Goal: Task Accomplishment & Management: Complete application form

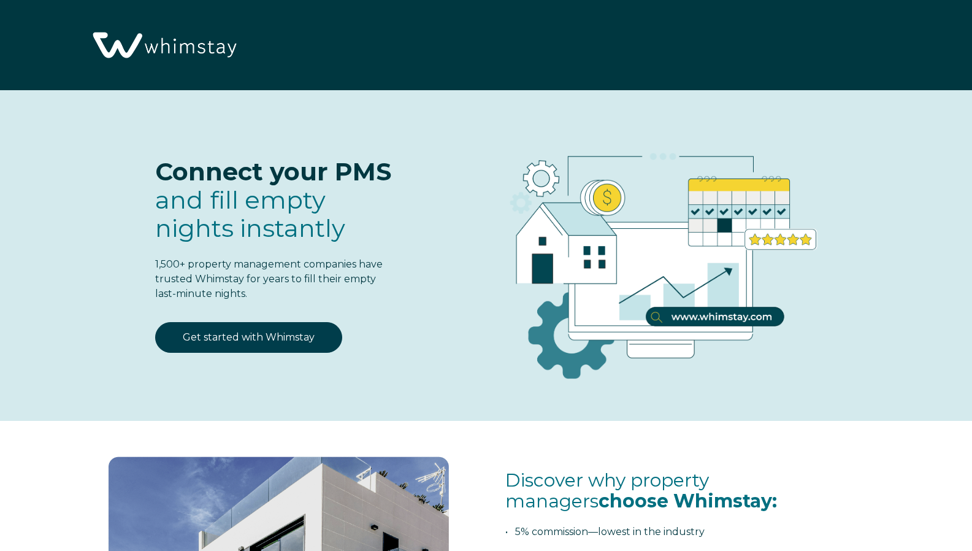
select select "US"
select select "Standard"
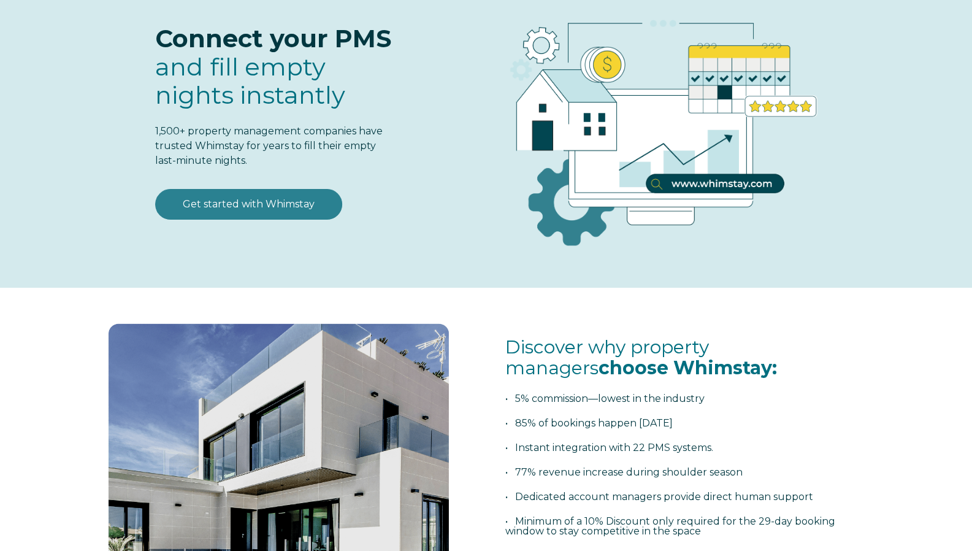
scroll to position [151, 0]
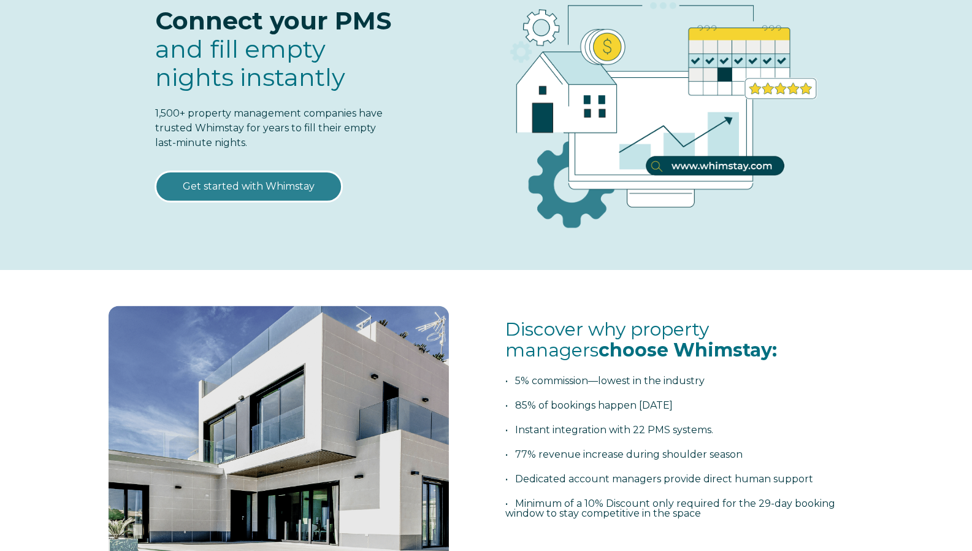
click at [289, 187] on link "Get started with Whimstay" at bounding box center [248, 186] width 187 height 31
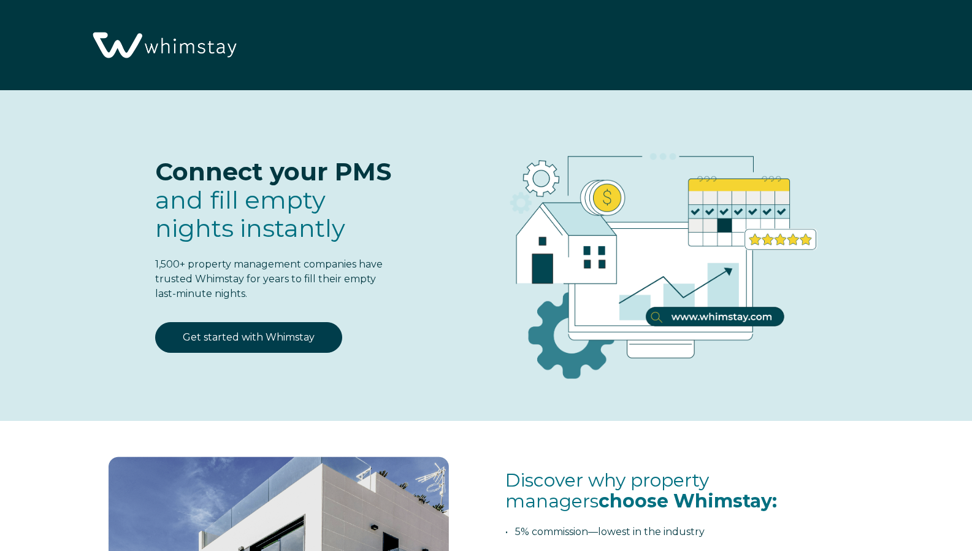
scroll to position [1535, 0]
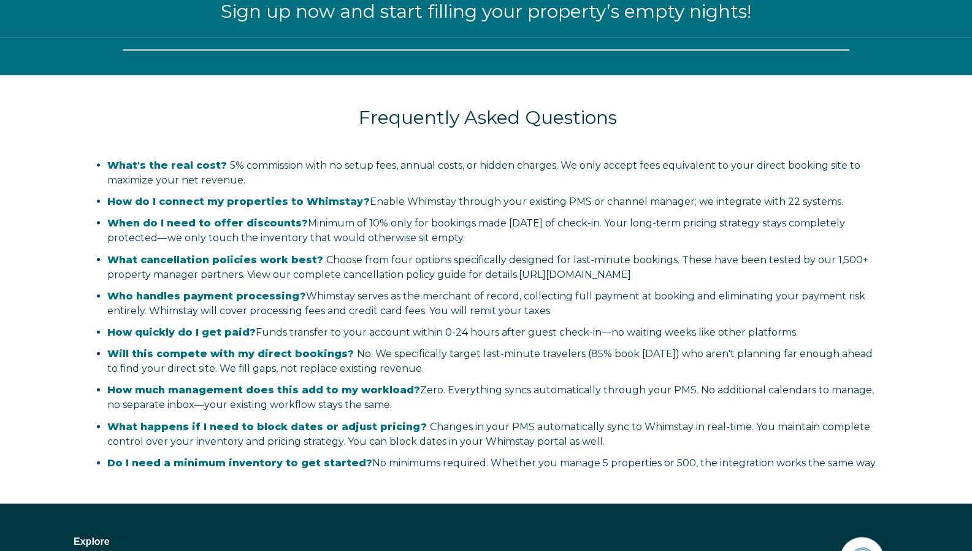
select select "US"
select select "Standard"
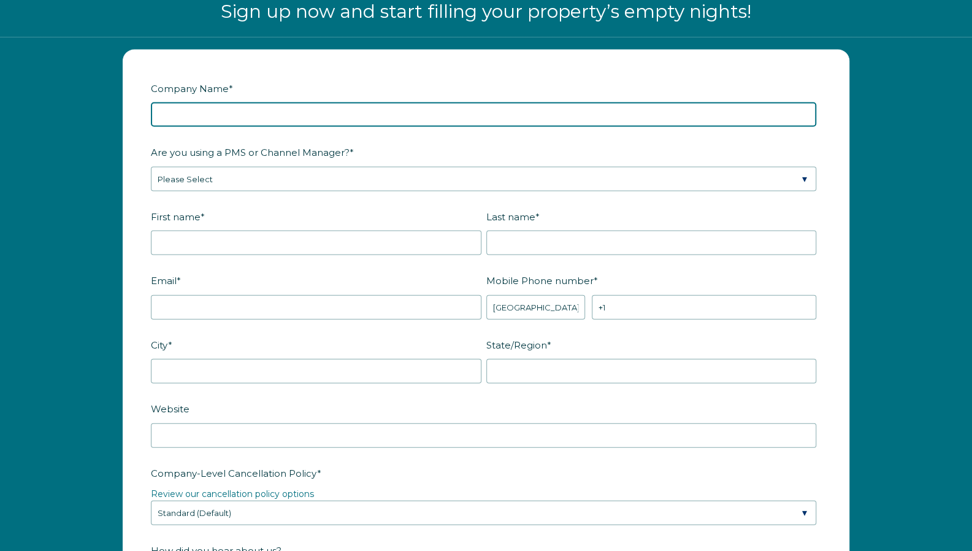
click at [267, 108] on input "Company Name *" at bounding box center [483, 114] width 665 height 25
type input "DI Beach Rentals LLC"
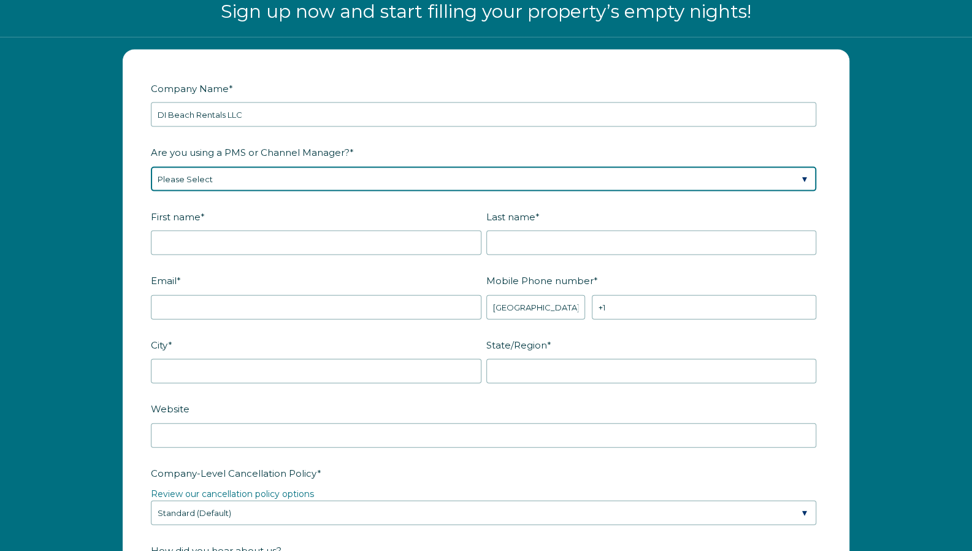
click at [264, 168] on select "Please Select Barefoot BookingPal Boost Brightside CiiRUS Escapia Guesty Hostaw…" at bounding box center [483, 179] width 665 height 25
select select "OwnerRez"
click at [151, 167] on select "Please Select Barefoot BookingPal Boost Brightside CiiRUS Escapia Guesty Hostaw…" at bounding box center [483, 179] width 665 height 25
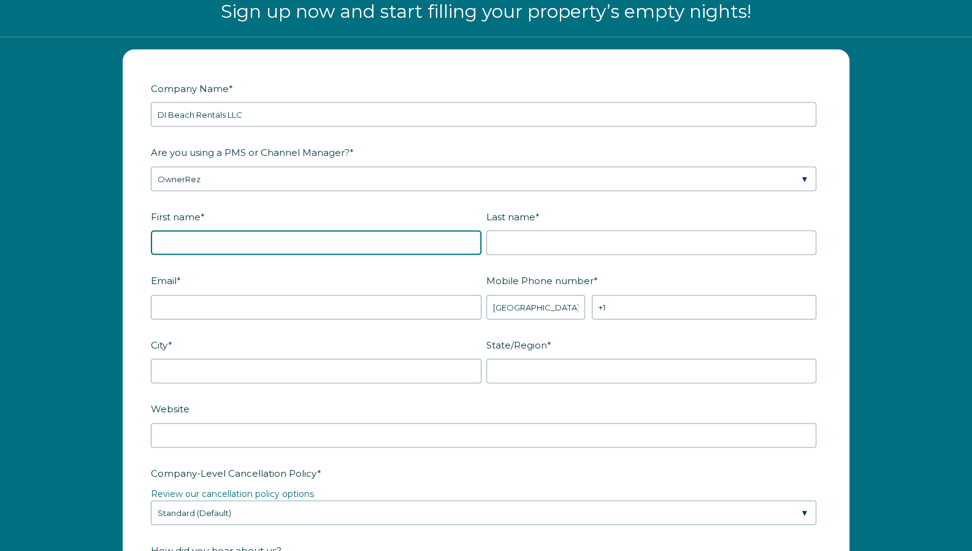
click at [283, 252] on input "First name *" at bounding box center [316, 243] width 331 height 25
type input "Keith"
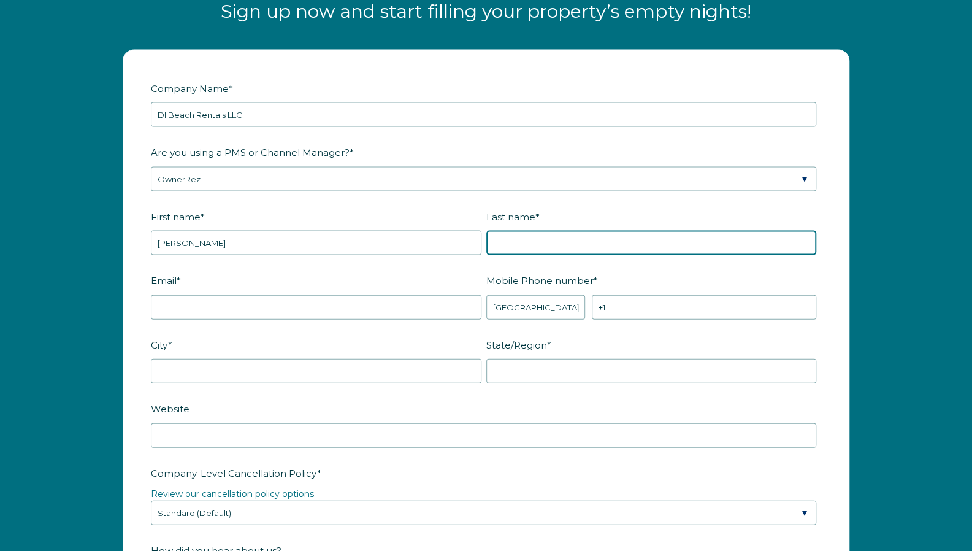
type input "Slater"
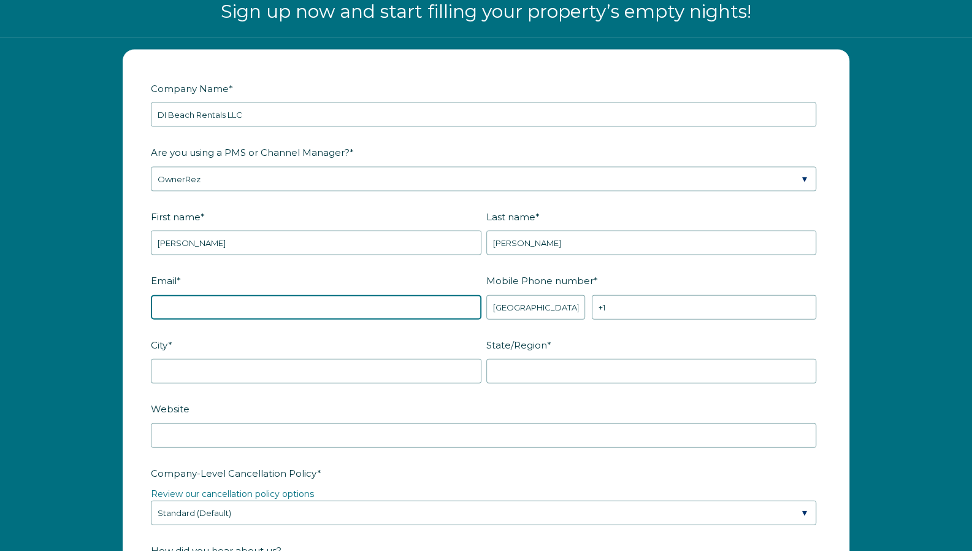
type input "keithslater07@gmail.com"
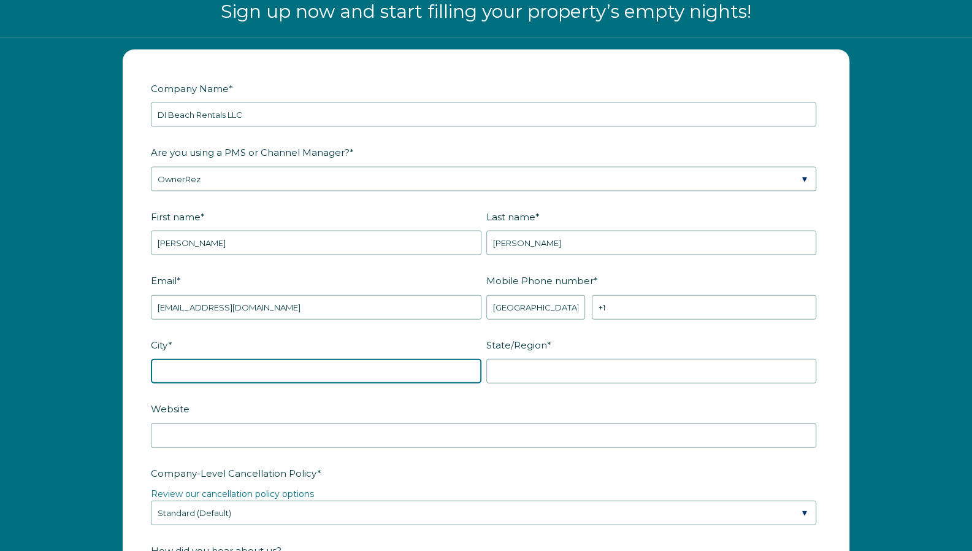
type input "Franklin"
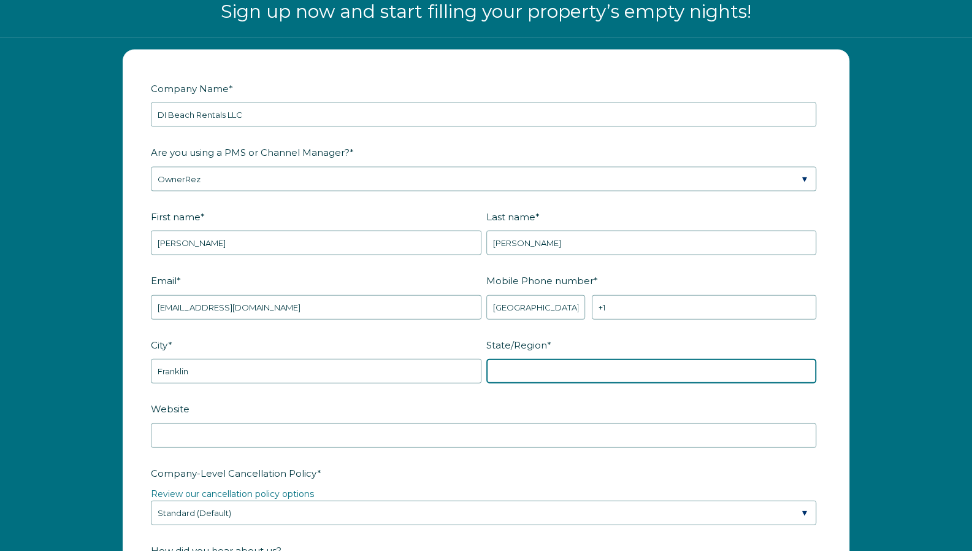
type input "Tennessee"
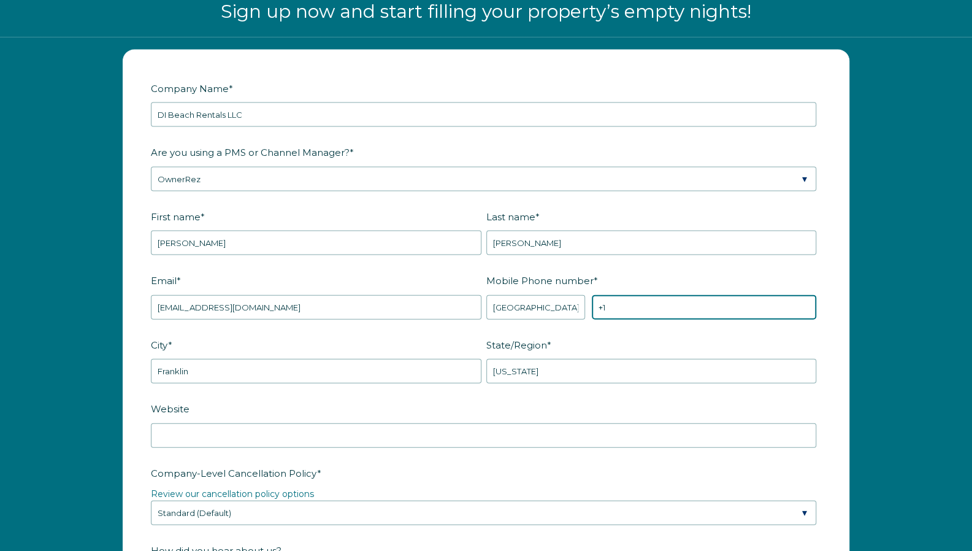
click at [625, 304] on input "+1" at bounding box center [704, 307] width 224 height 25
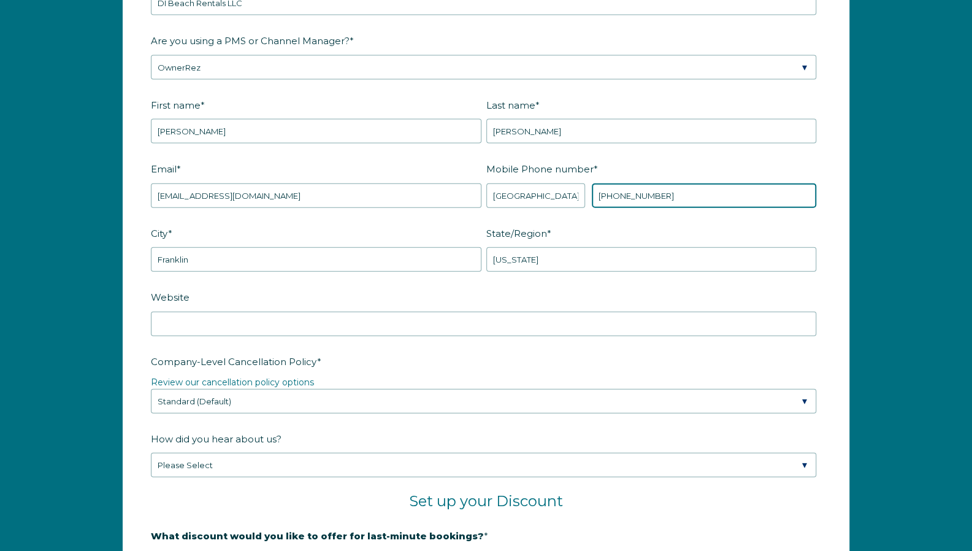
scroll to position [1650, 0]
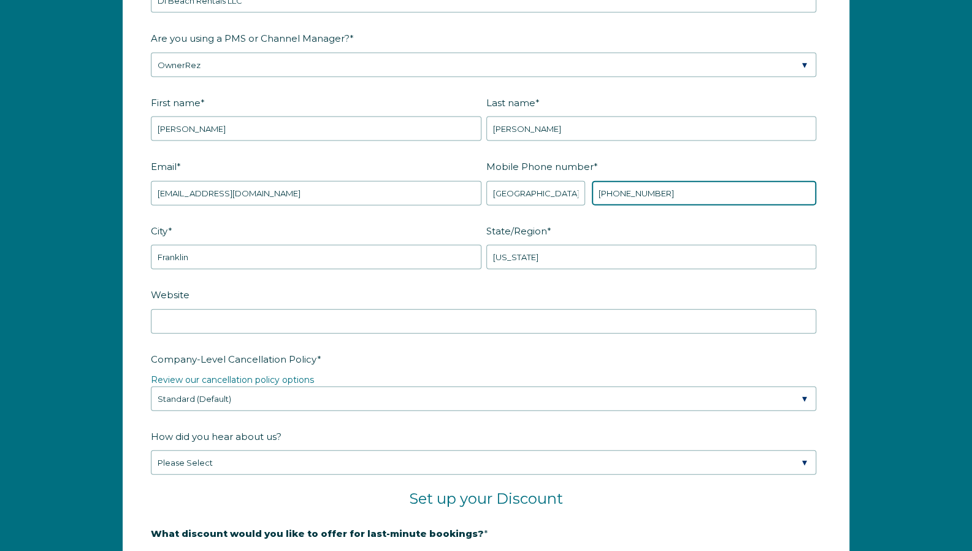
type input "+1 9082166655"
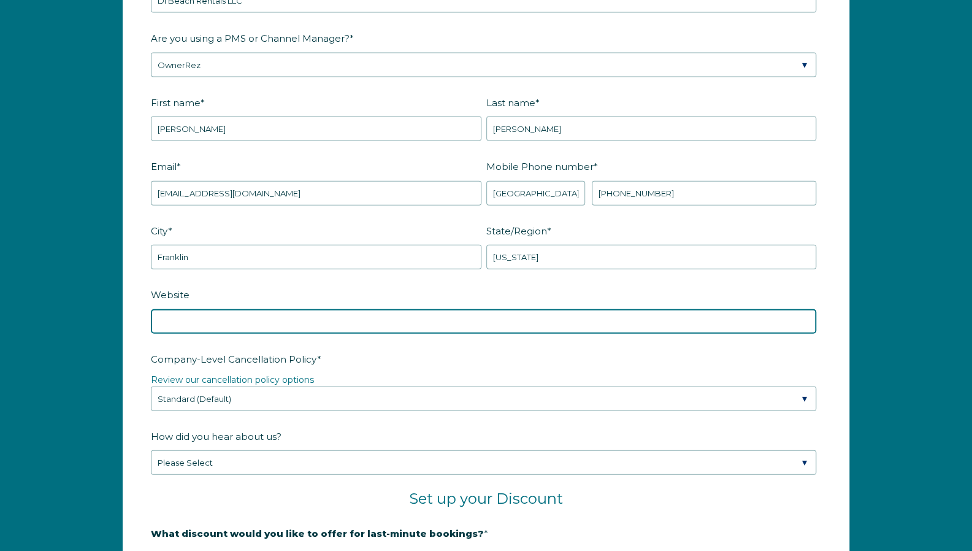
click at [251, 321] on input "Website" at bounding box center [483, 321] width 665 height 25
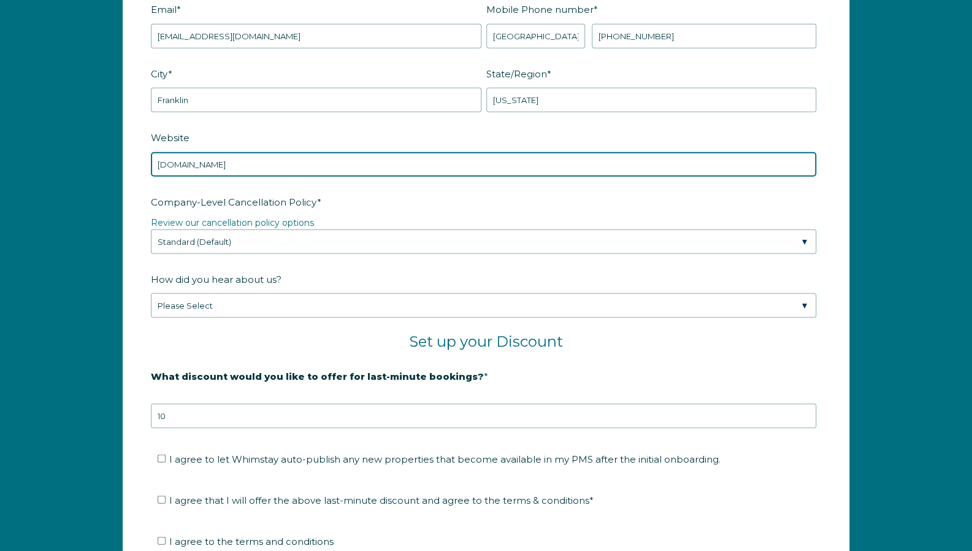
scroll to position [1813, 0]
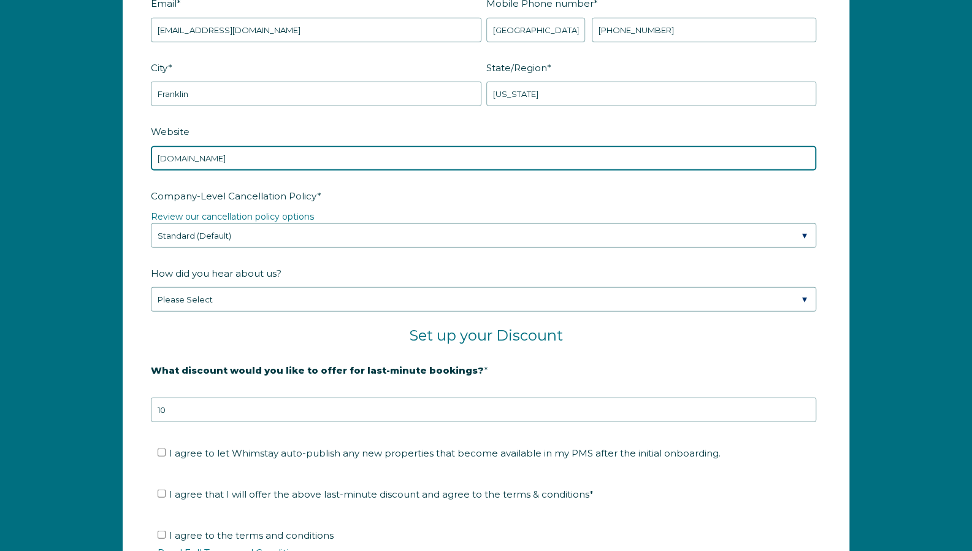
type input "lilnautinavarre.com"
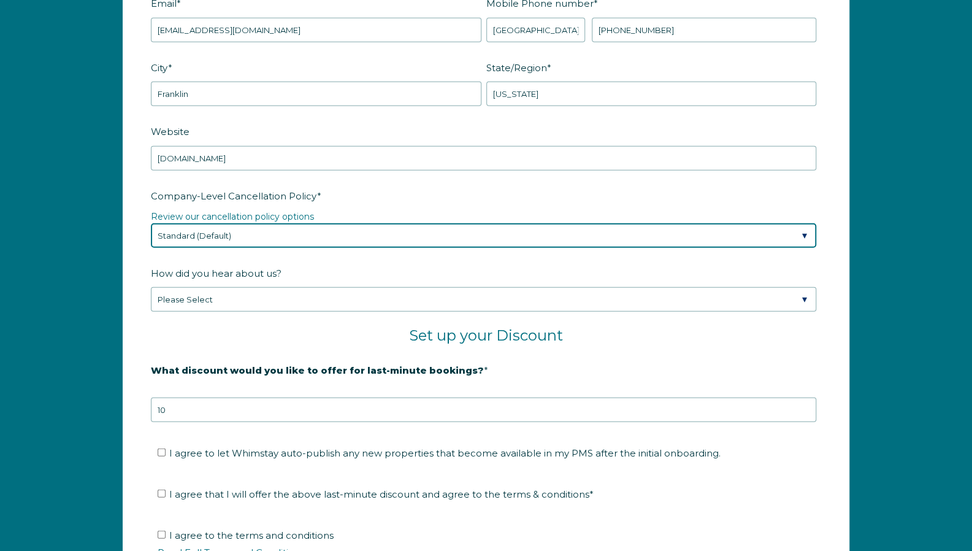
click at [323, 226] on select "Please Select Partial Standard (Default) Moderate Strict" at bounding box center [483, 235] width 665 height 25
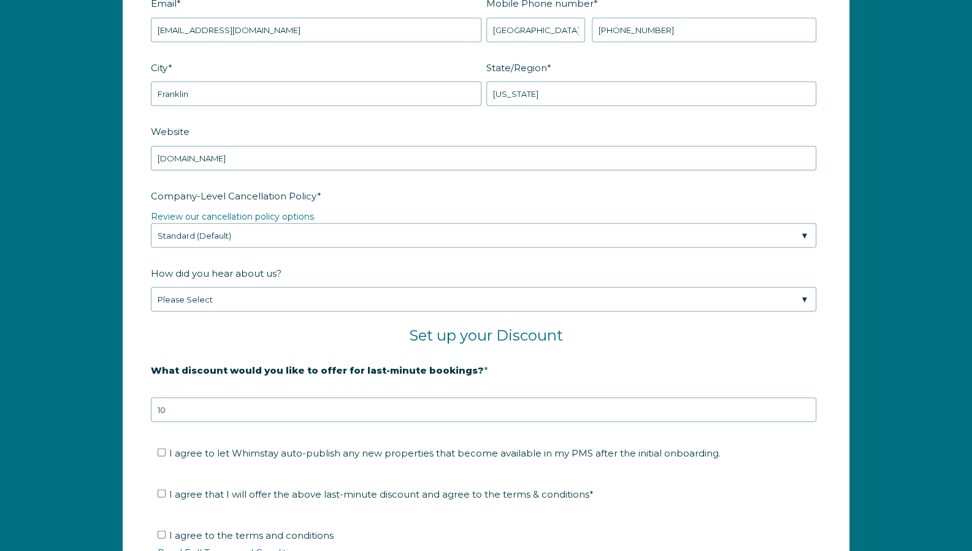
click at [304, 193] on span "Company-Level Cancellation Policy" at bounding box center [234, 195] width 166 height 19
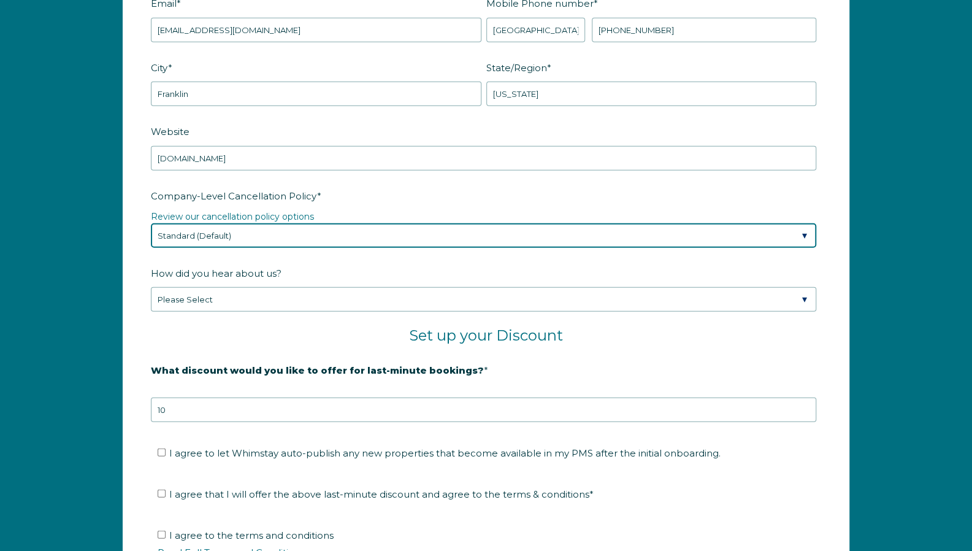
click at [304, 223] on select "Please Select Partial Standard (Default) Moderate Strict" at bounding box center [483, 235] width 665 height 25
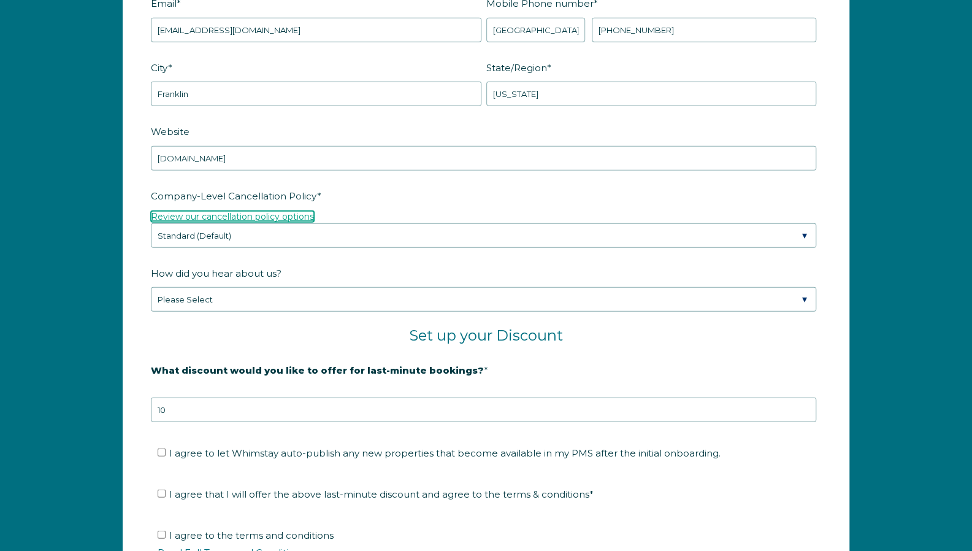
click at [287, 212] on link "Review our cancellation policy options" at bounding box center [232, 216] width 163 height 11
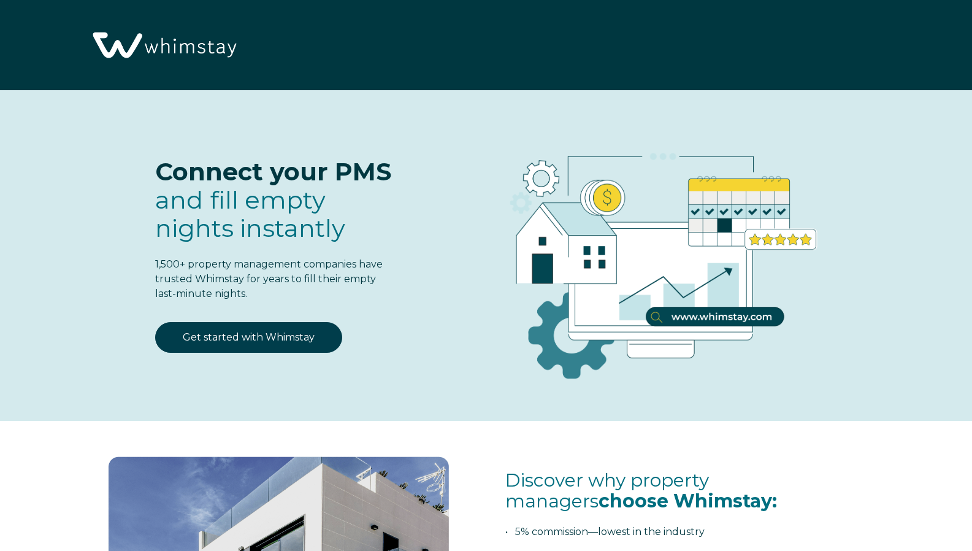
select select "US"
select select "Standard"
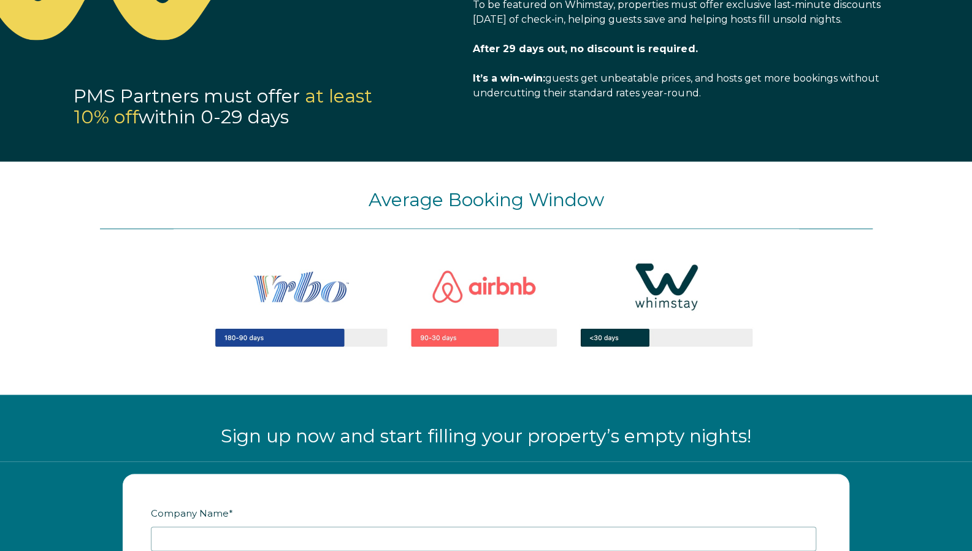
scroll to position [1432, 0]
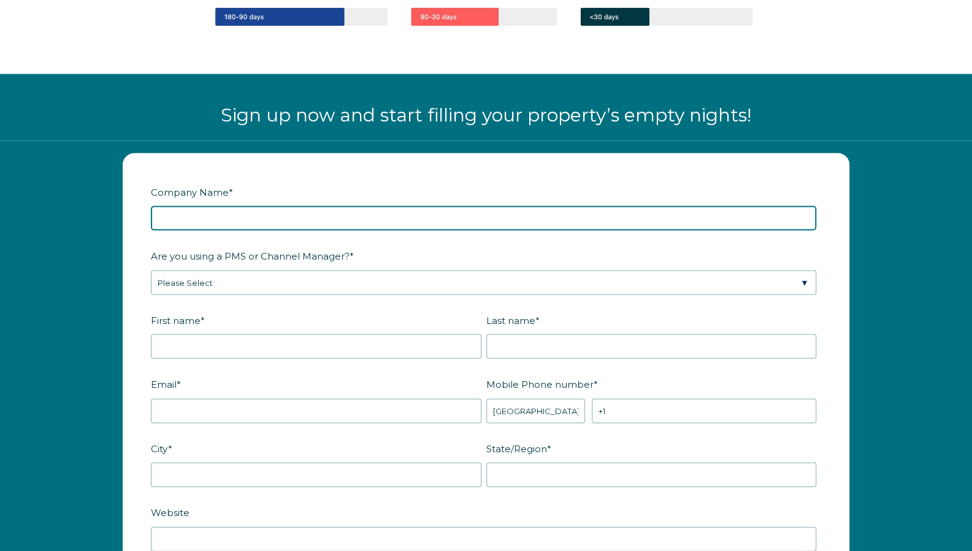
click at [236, 205] on input "Company Name *" at bounding box center [483, 217] width 665 height 25
type input "DI Beach Rentals LLC"
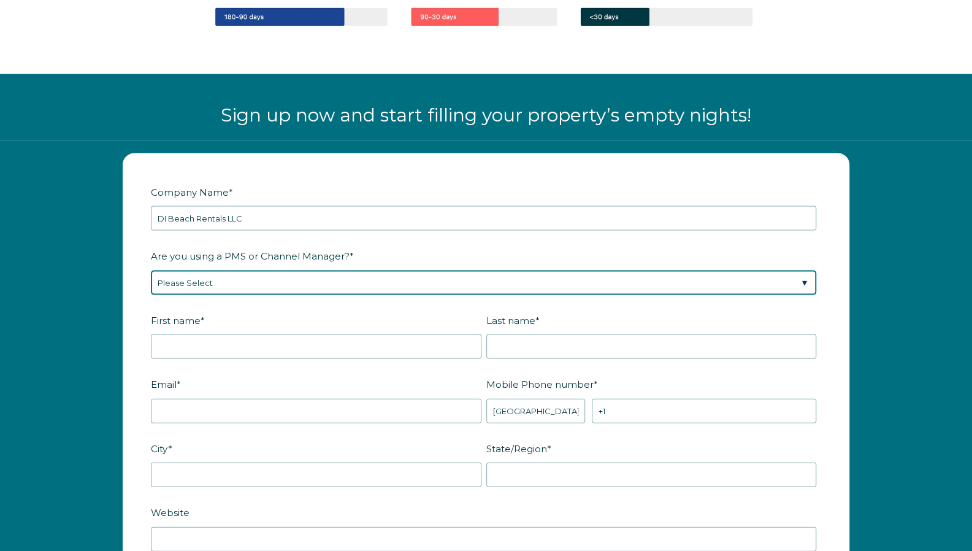
click at [237, 281] on select "Please Select Barefoot BookingPal Boost Brightside CiiRUS Escapia Guesty Hostaw…" at bounding box center [483, 282] width 665 height 25
select select "OwnerRez"
click at [151, 270] on select "Please Select Barefoot BookingPal Boost Brightside CiiRUS Escapia Guesty Hostaw…" at bounding box center [483, 282] width 665 height 25
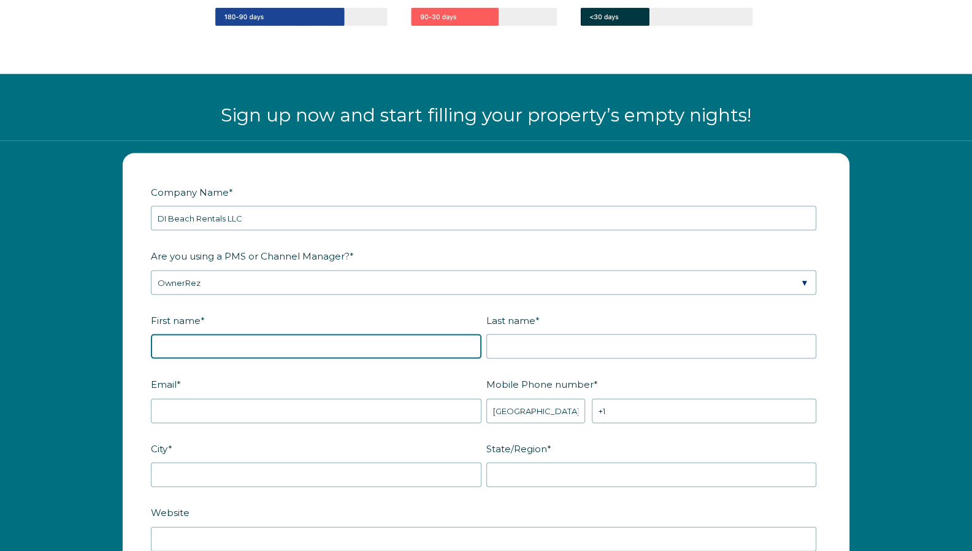
click at [219, 334] on input "First name *" at bounding box center [316, 346] width 331 height 25
type input "Keith"
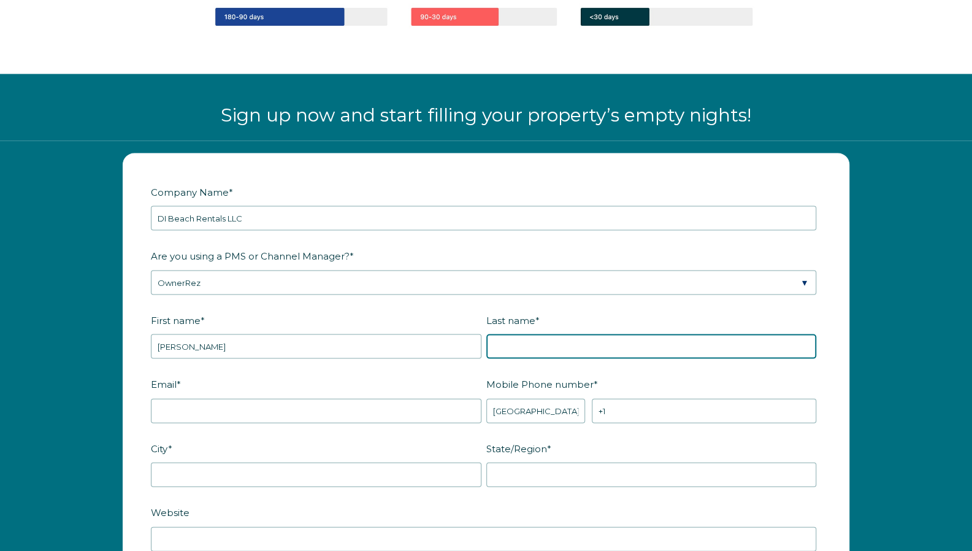
type input "Slater"
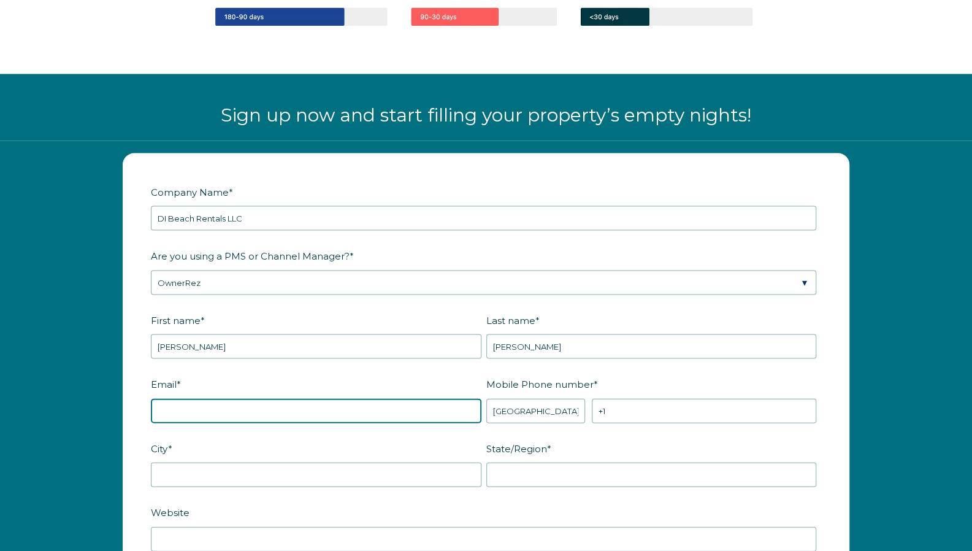
type input "keithslater07@gmail.com"
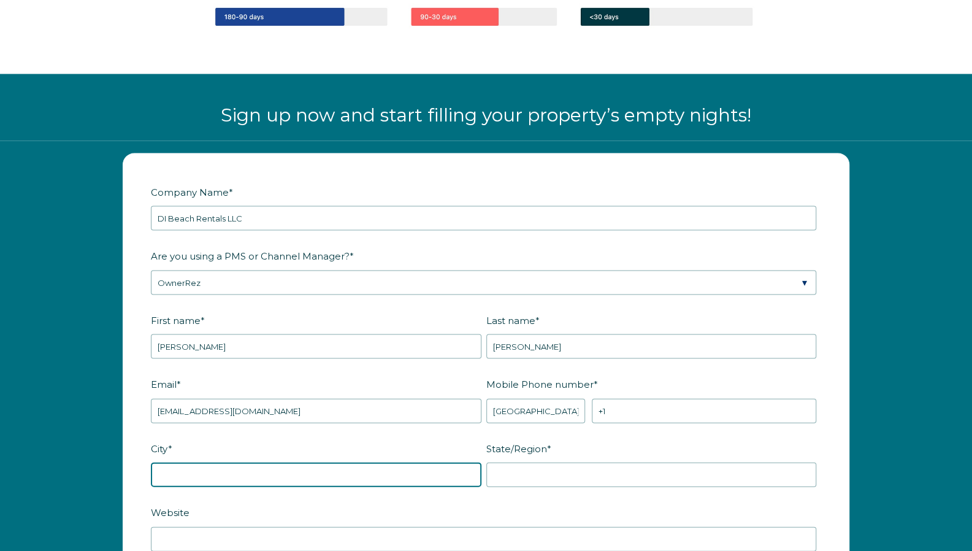
type input "Franklin"
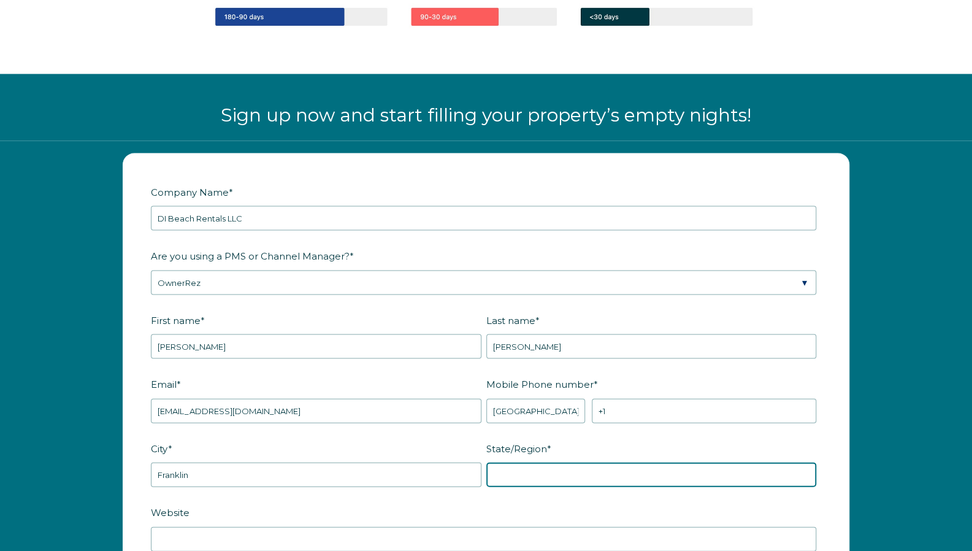
type input "Tennessee"
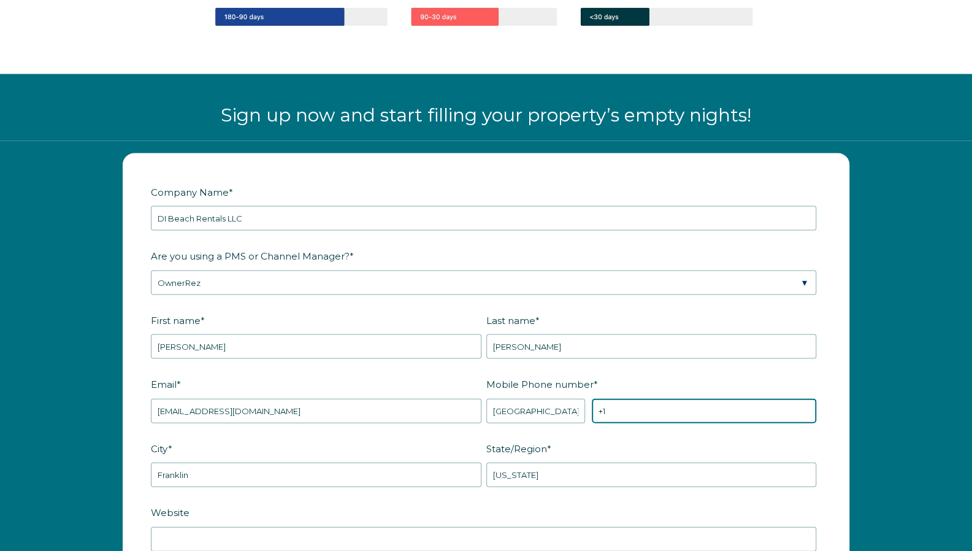
click at [640, 409] on input "+1" at bounding box center [704, 410] width 224 height 25
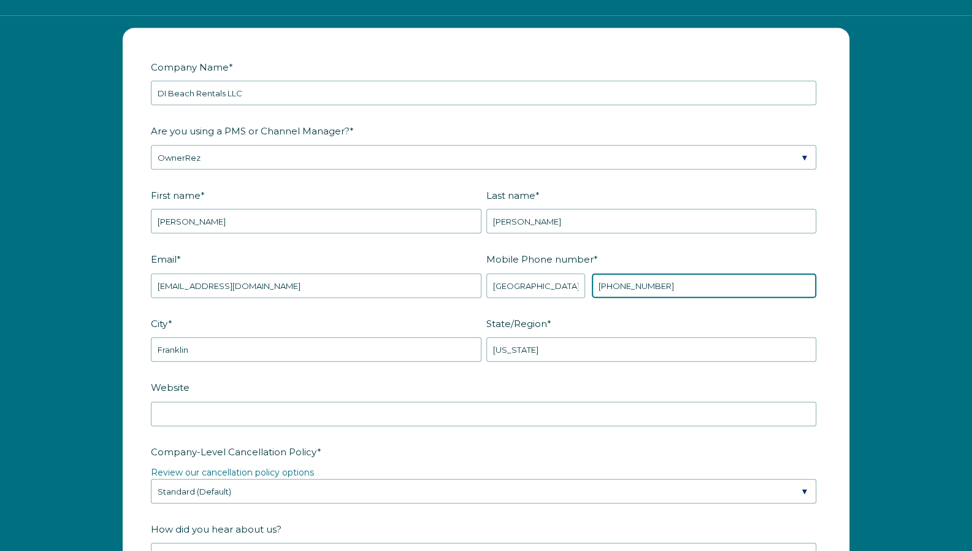
scroll to position [1596, 0]
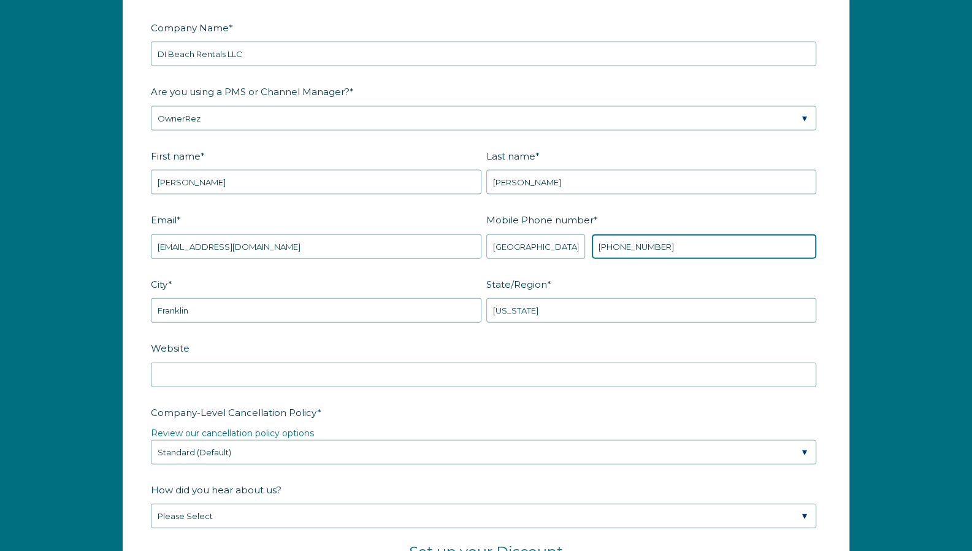
type input "+1 9082166655"
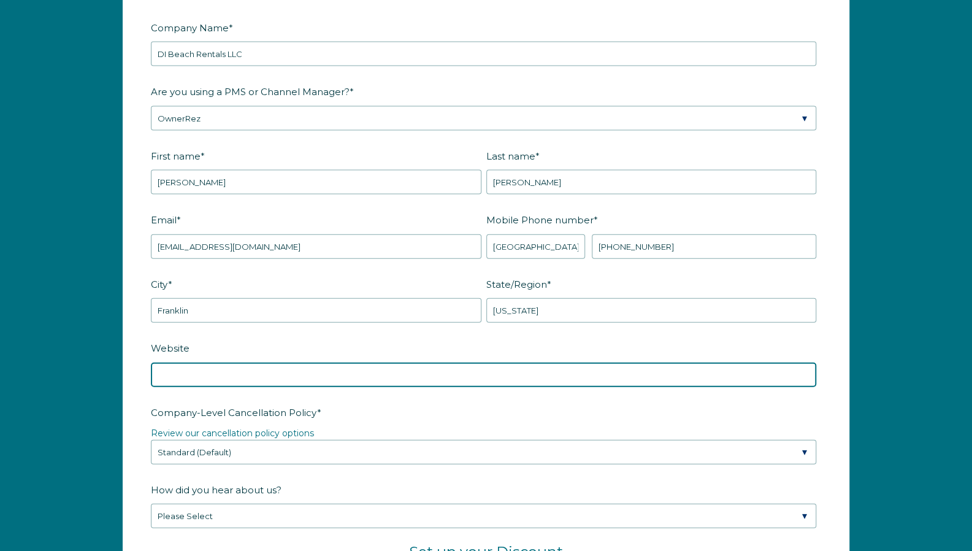
click at [270, 373] on input "Website" at bounding box center [483, 374] width 665 height 25
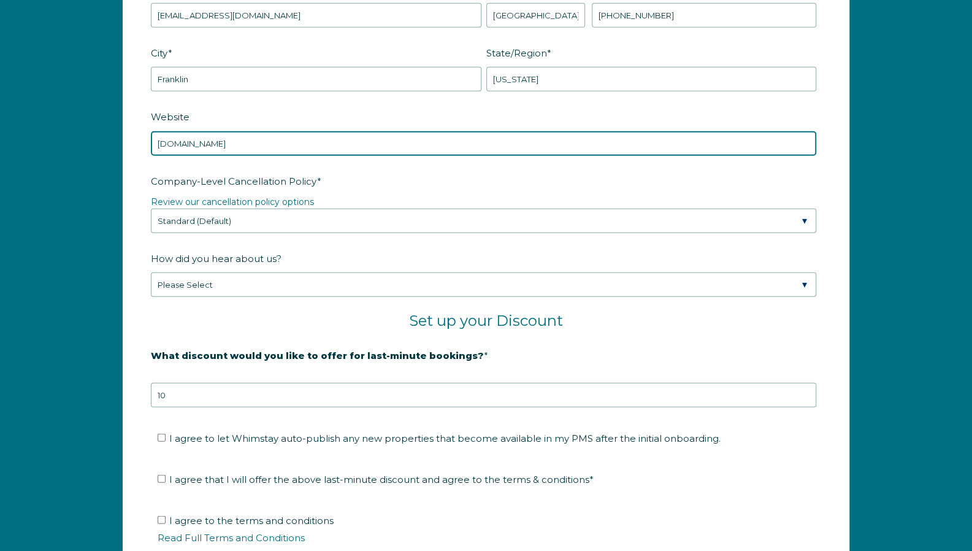
scroll to position [1828, 0]
type input "lilnautinavarre.com"
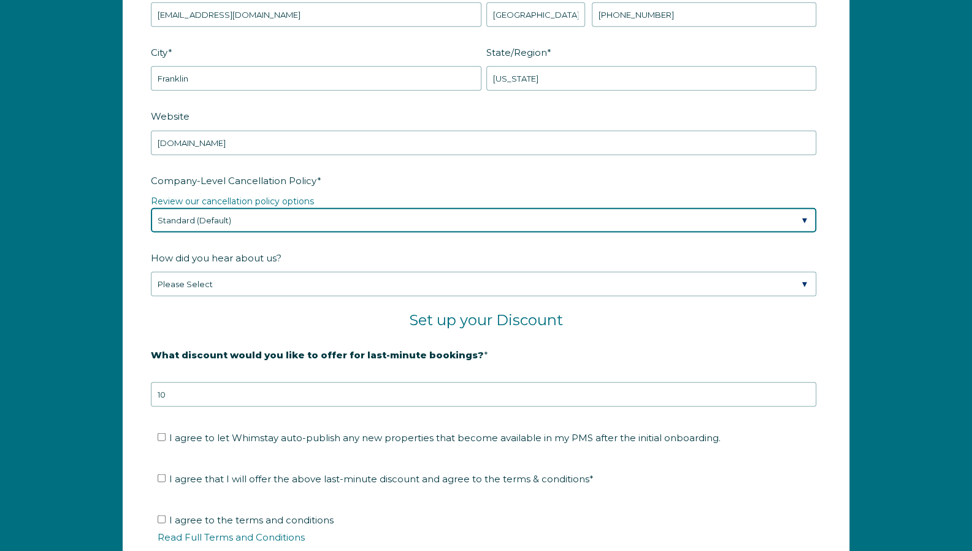
click at [304, 217] on select "Please Select Partial Standard (Default) Moderate Strict" at bounding box center [483, 220] width 665 height 25
select select "Moderate"
click at [151, 208] on select "Please Select Partial Standard (Default) Moderate Strict" at bounding box center [483, 220] width 665 height 25
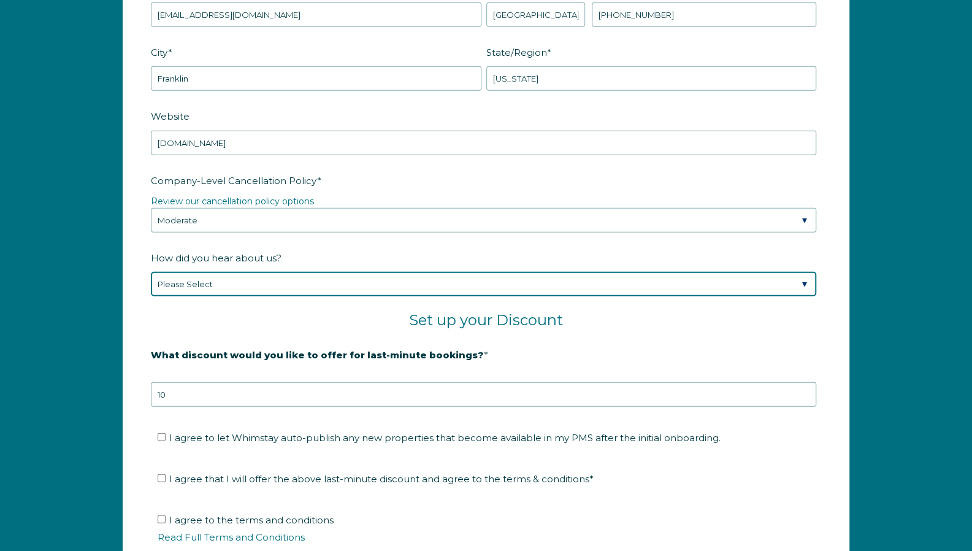
click at [275, 286] on select "Please Select Found Whimstay through a Google search Spoke to a Whimstay salesp…" at bounding box center [483, 284] width 665 height 25
select select "Other"
click at [151, 272] on select "Please Select Found Whimstay through a Google search Spoke to a Whimstay salesp…" at bounding box center [483, 284] width 665 height 25
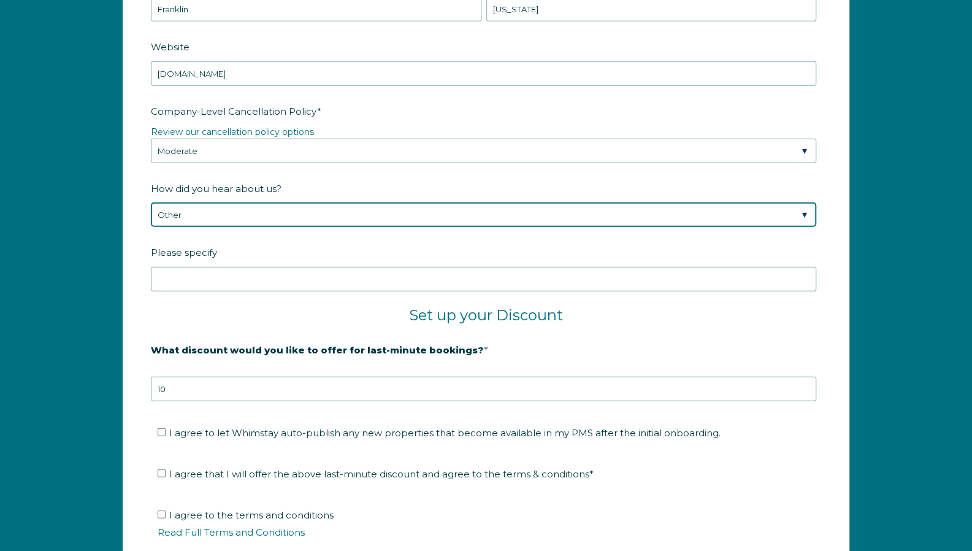
scroll to position [1898, 0]
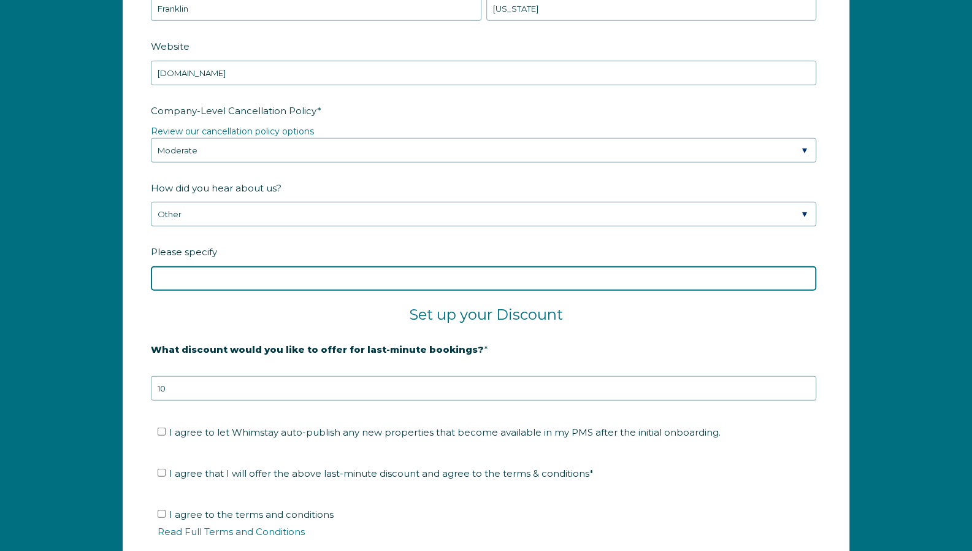
click at [239, 280] on input "Please specify" at bounding box center [483, 278] width 665 height 25
type input "P"
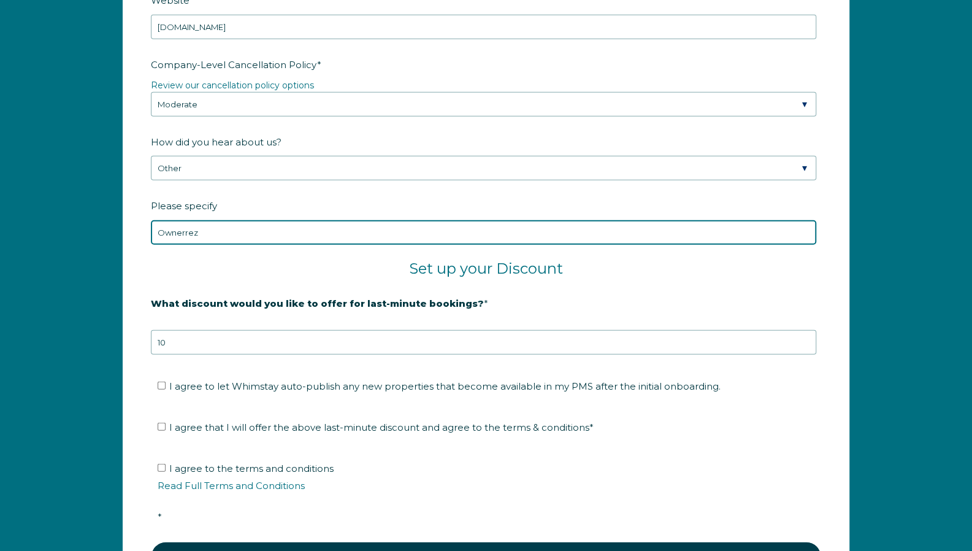
scroll to position [1948, 0]
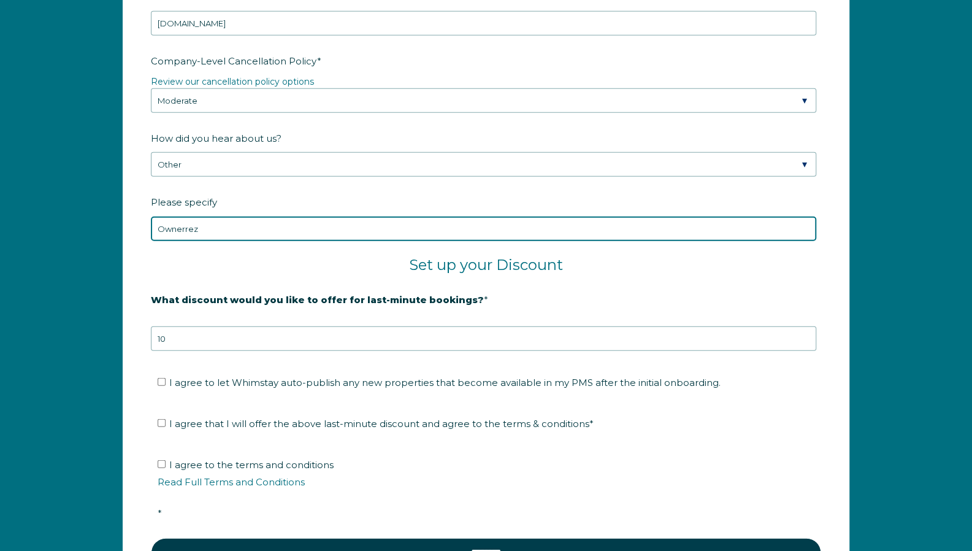
type input "Ownerrez"
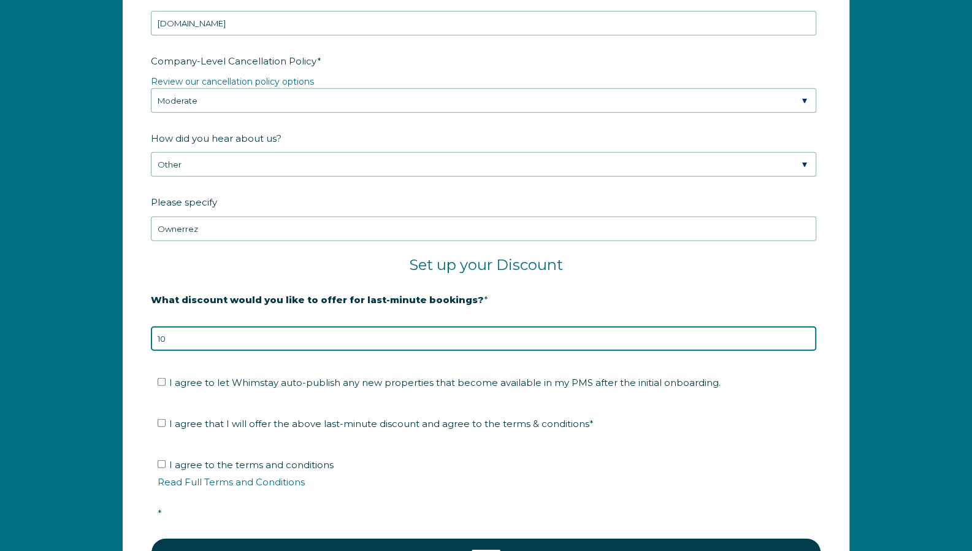
click at [193, 342] on input "10" at bounding box center [483, 338] width 665 height 25
type input "1"
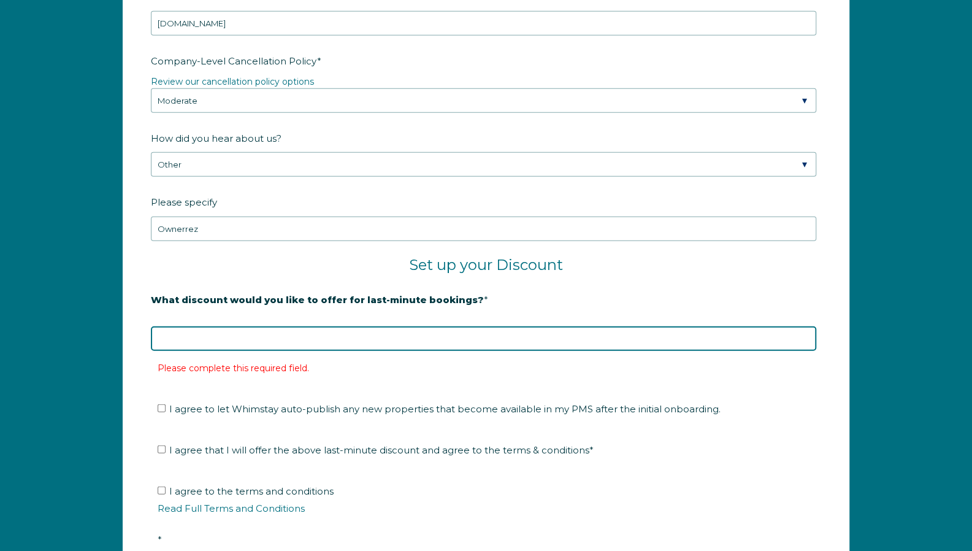
type input "0"
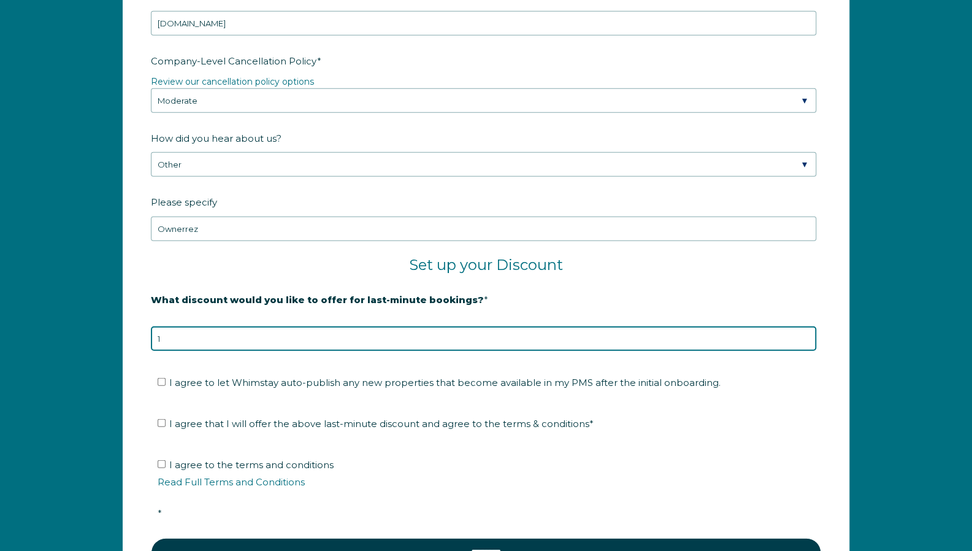
type input "10"
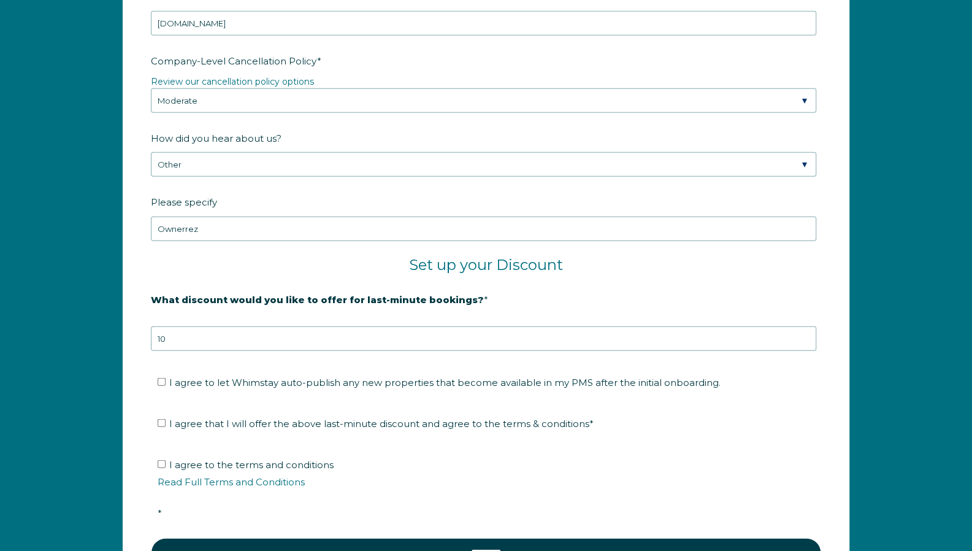
click at [162, 373] on li "I agree to let Whimstay auto-publish any new properties that become available i…" at bounding box center [490, 383] width 665 height 20
click at [161, 378] on input "I agree to let Whimstay auto-publish any new properties that become available i…" at bounding box center [162, 382] width 8 height 8
checkbox input "true"
click at [166, 418] on label "I agree that I will offer the above last-minute discount and agree to the terms…" at bounding box center [376, 424] width 436 height 12
click at [166, 419] on input "I agree that I will offer the above last-minute discount and agree to the terms…" at bounding box center [162, 423] width 8 height 8
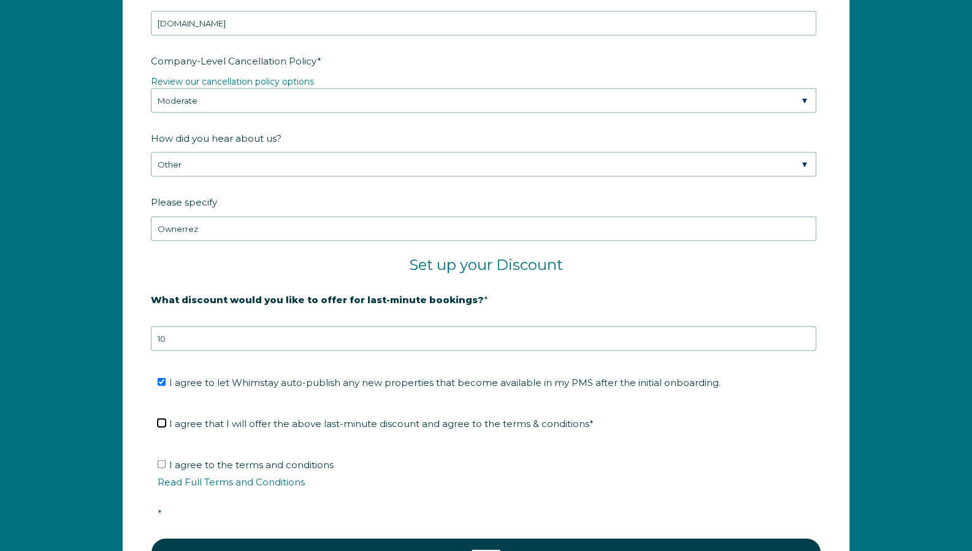
checkbox input "true"
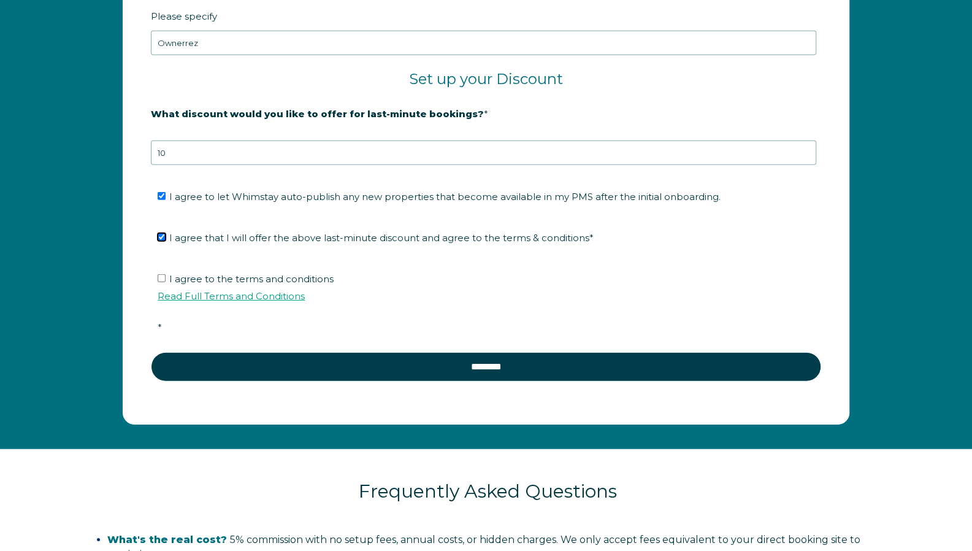
scroll to position [2135, 0]
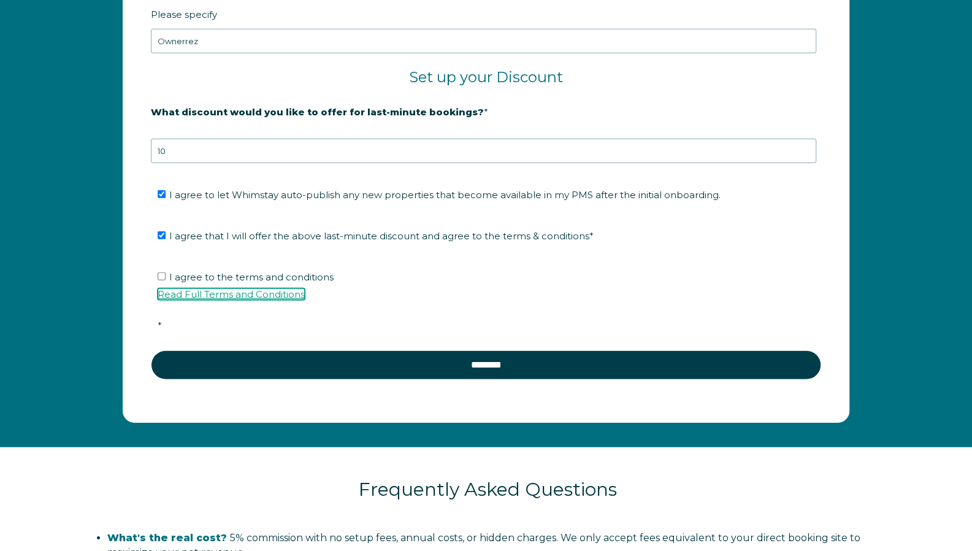
click at [239, 290] on link "Read Full Terms and Conditions" at bounding box center [231, 294] width 147 height 12
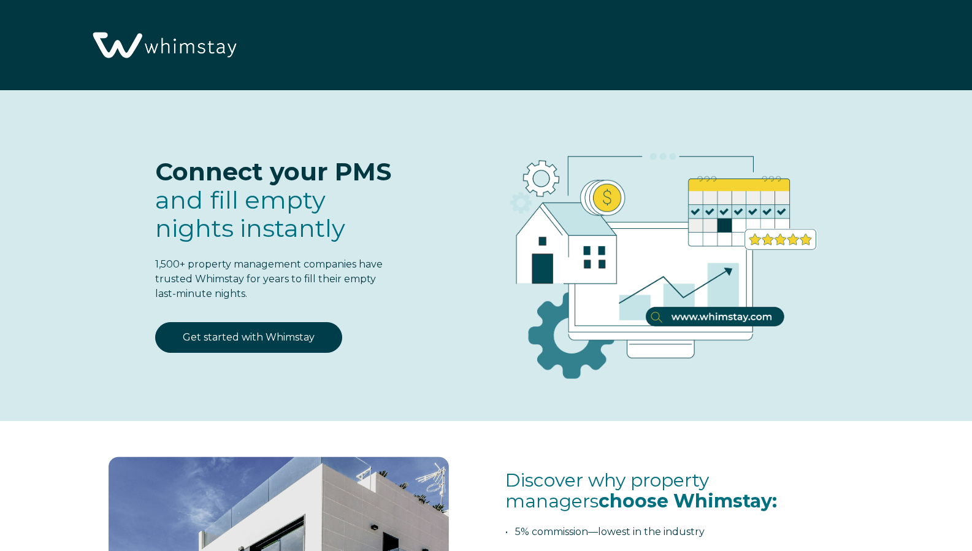
select select "US"
select select "Standard"
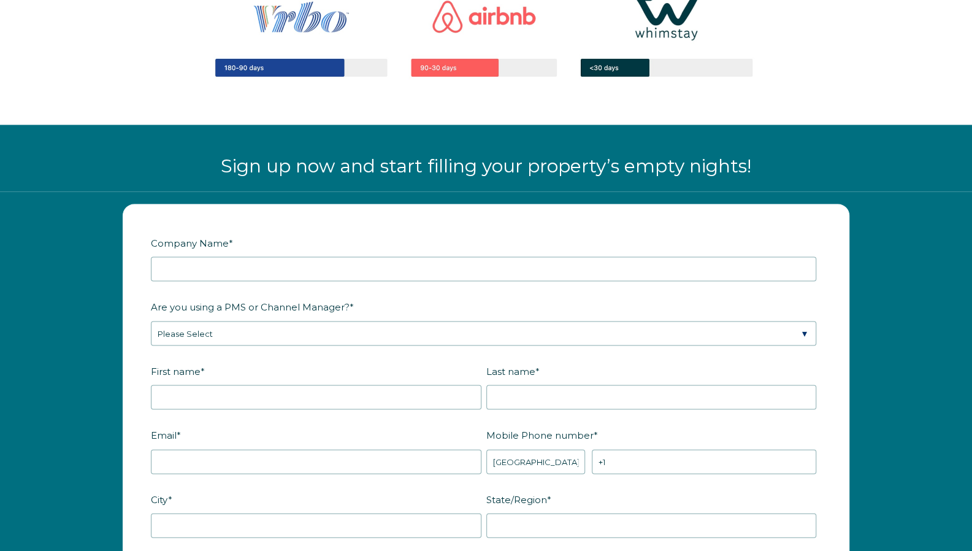
scroll to position [1394, 0]
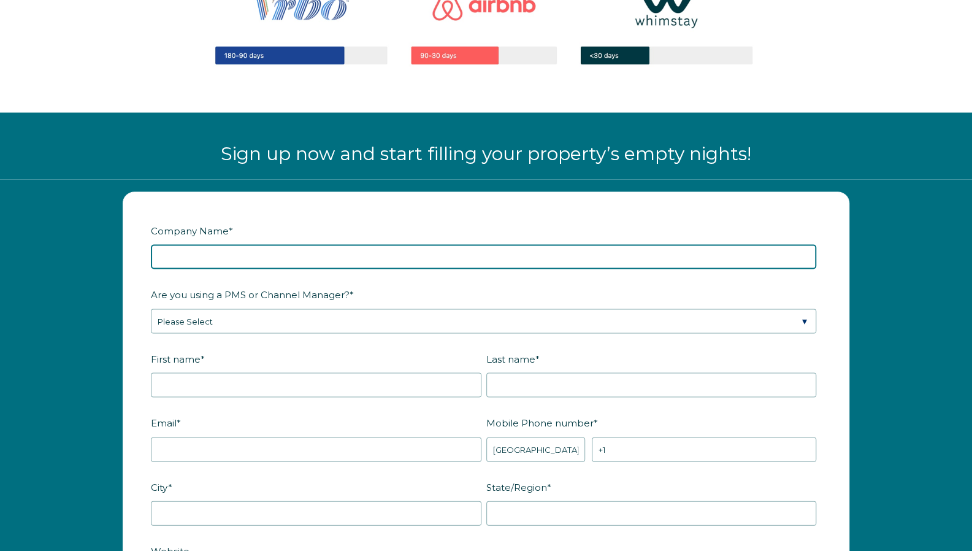
click at [275, 258] on input "Company Name *" at bounding box center [483, 256] width 665 height 25
click at [275, 256] on input "Company Name *" at bounding box center [483, 256] width 665 height 25
type input "D"
type input "DI Beach Rentals LLC"
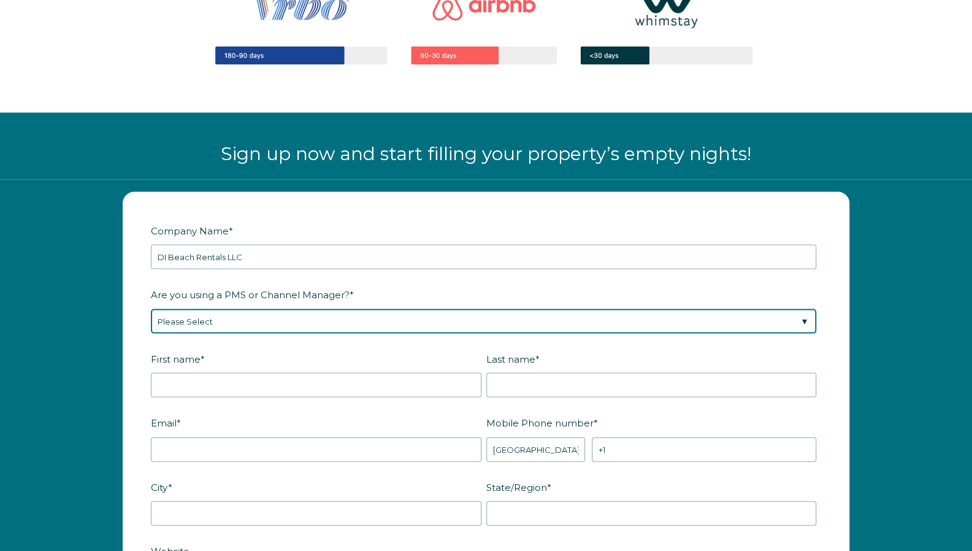
click at [270, 318] on select "Please Select Barefoot BookingPal Boost Brightside CiiRUS Escapia Guesty Hostaw…" at bounding box center [483, 320] width 665 height 25
select select "OwnerRez"
click at [151, 308] on select "Please Select Barefoot BookingPal Boost Brightside CiiRUS Escapia Guesty Hostaw…" at bounding box center [483, 320] width 665 height 25
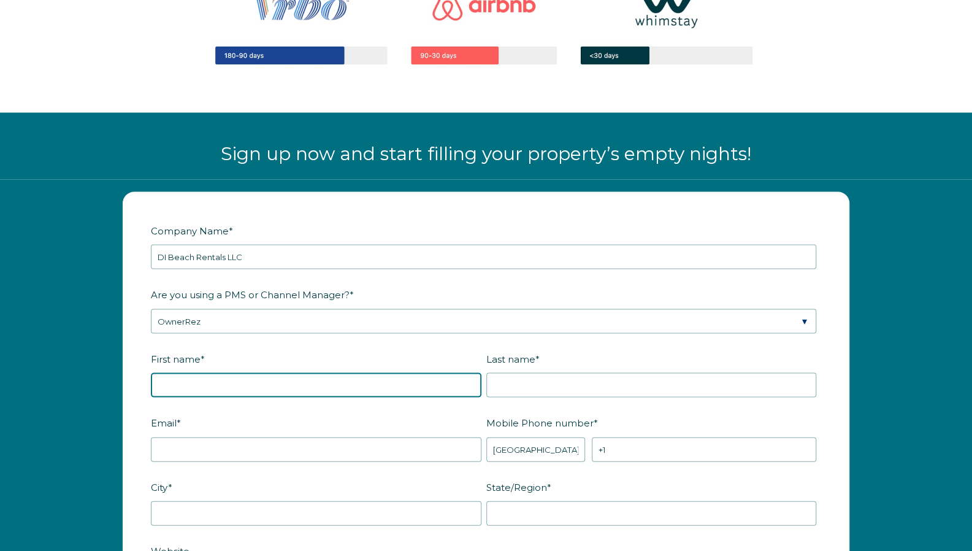
click at [315, 381] on input "First name *" at bounding box center [316, 384] width 331 height 25
type input "Keith"
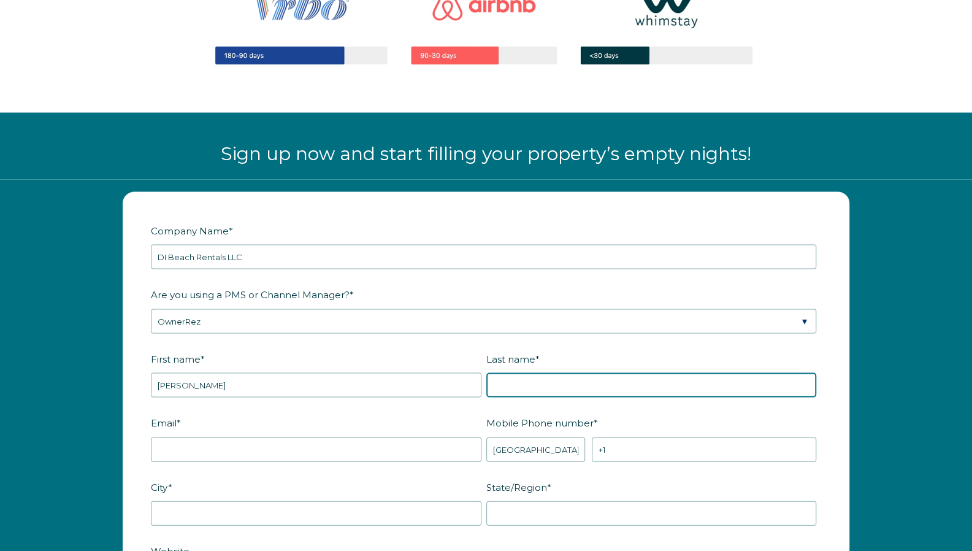
type input "Slater"
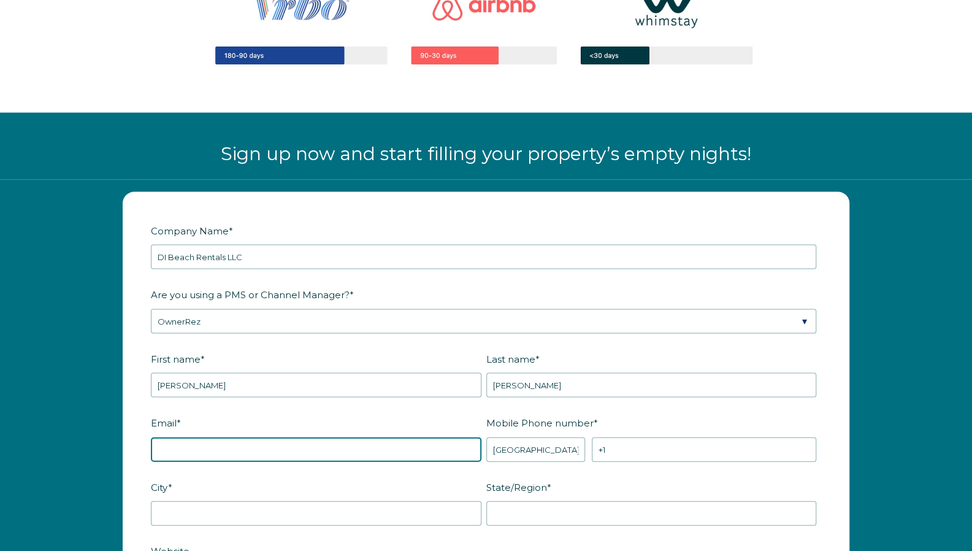
type input "keithslater07@gmail.com"
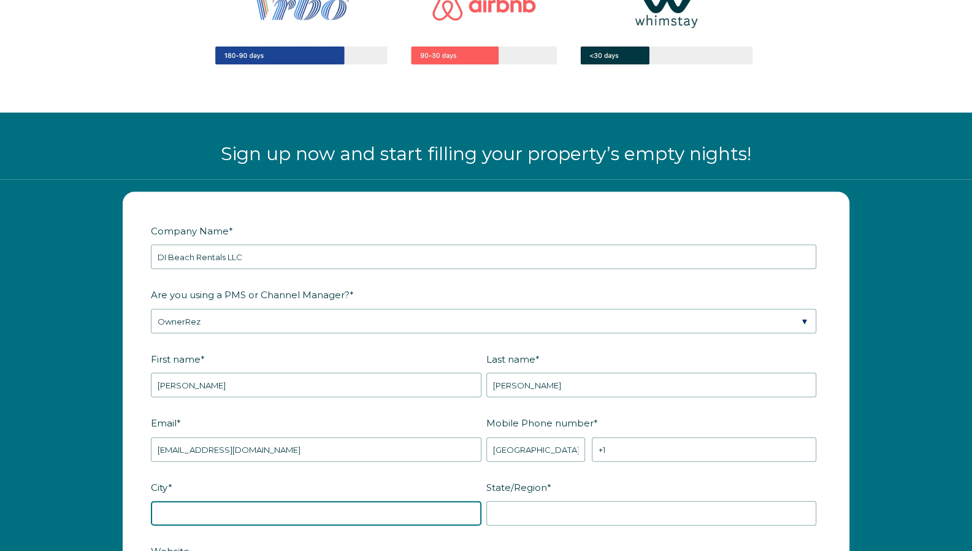
type input "Franklin"
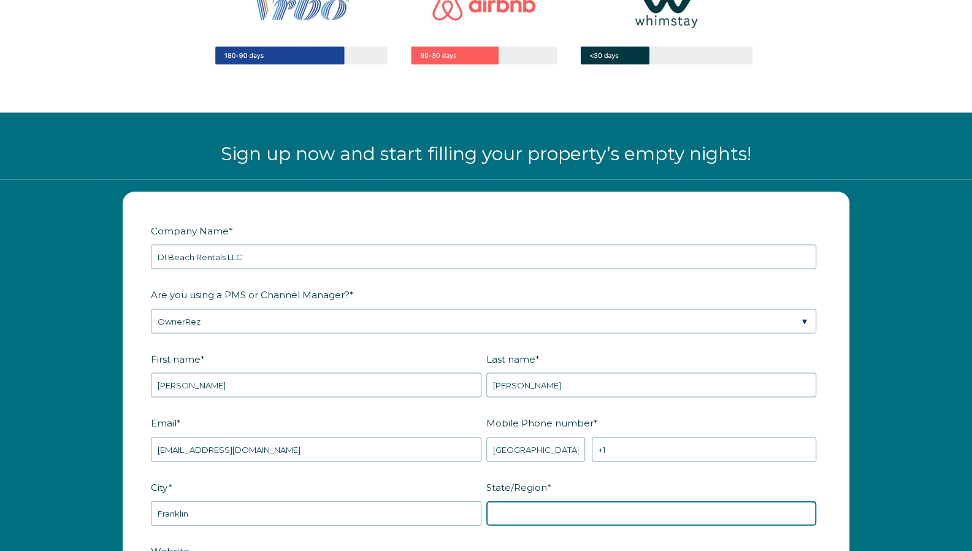
type input "Tennessee"
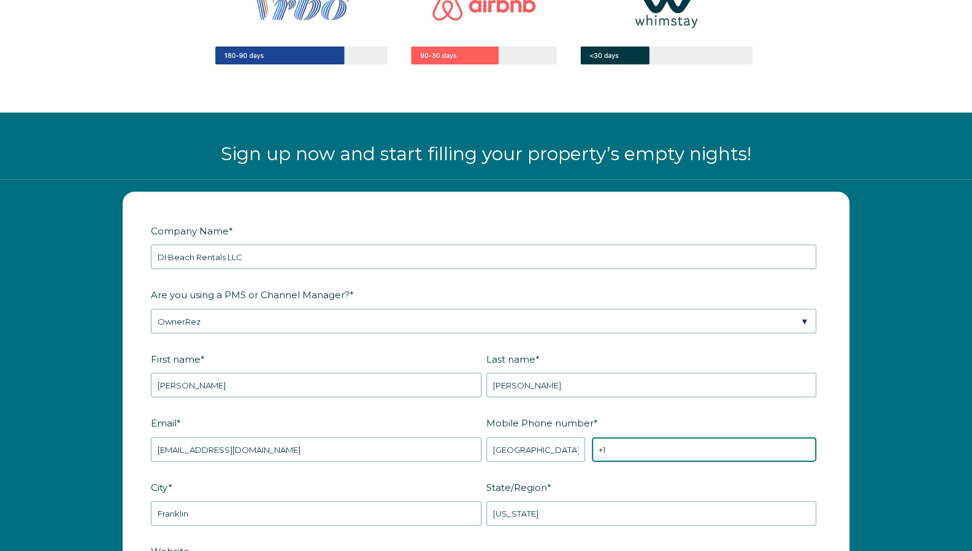
click at [620, 445] on input "+1" at bounding box center [704, 449] width 224 height 25
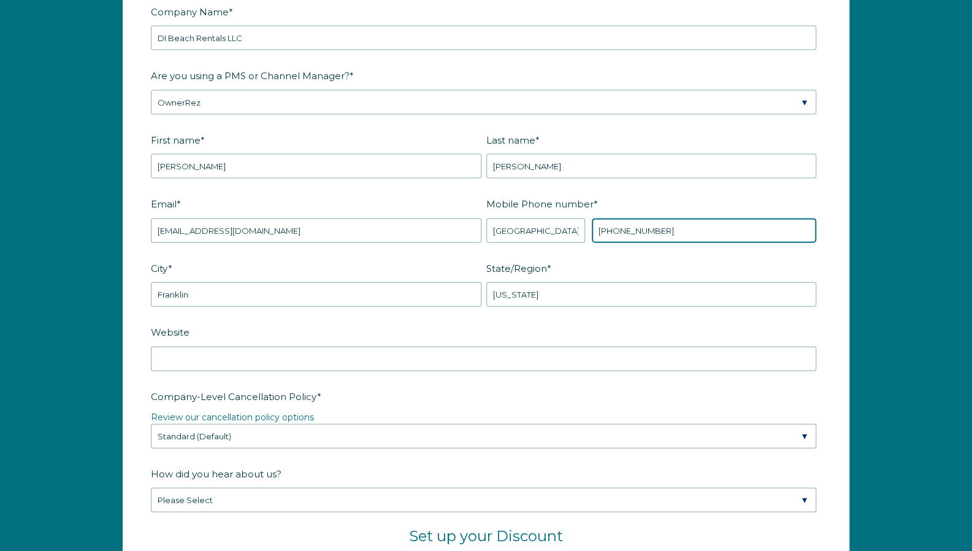
scroll to position [1615, 0]
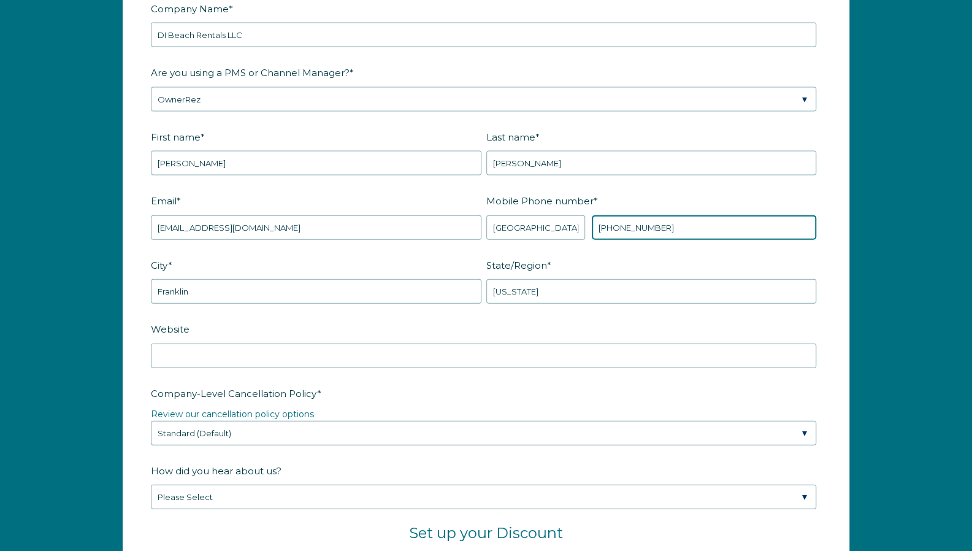
type input "+1 9082166655"
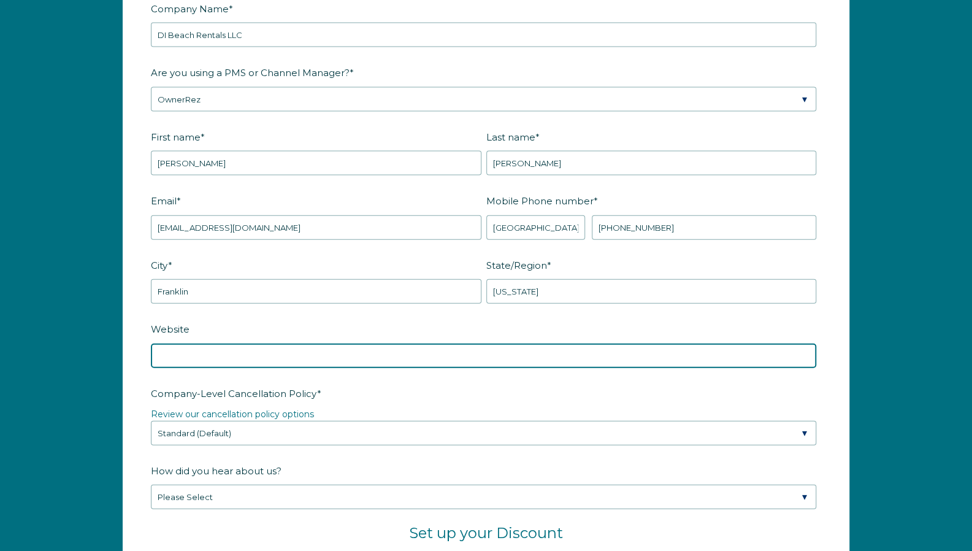
click at [332, 359] on input "Website" at bounding box center [483, 355] width 665 height 25
type input "lilnautinavarre.com"
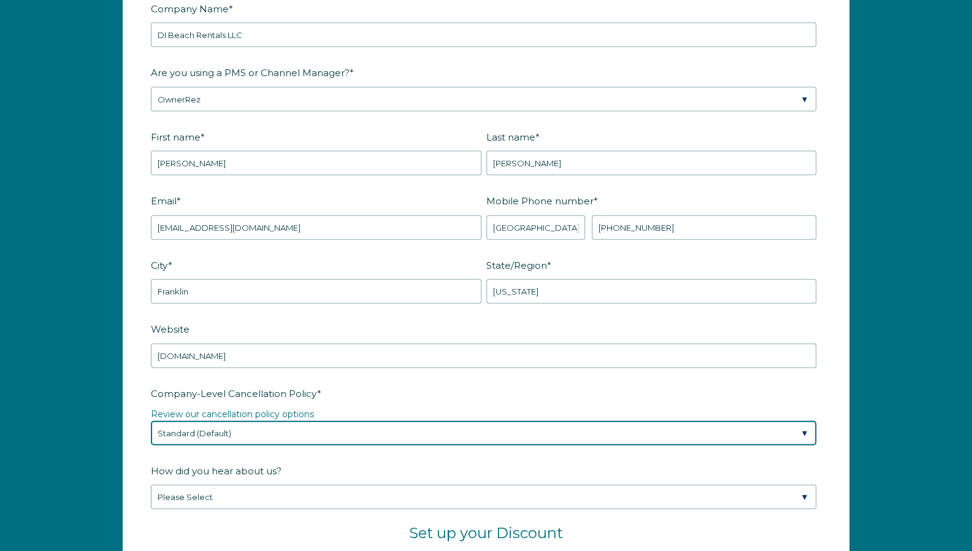
click at [297, 427] on select "Please Select Partial Standard (Default) Moderate Strict" at bounding box center [483, 433] width 665 height 25
select select "Moderate"
click at [151, 421] on select "Please Select Partial Standard (Default) Moderate Strict" at bounding box center [483, 433] width 665 height 25
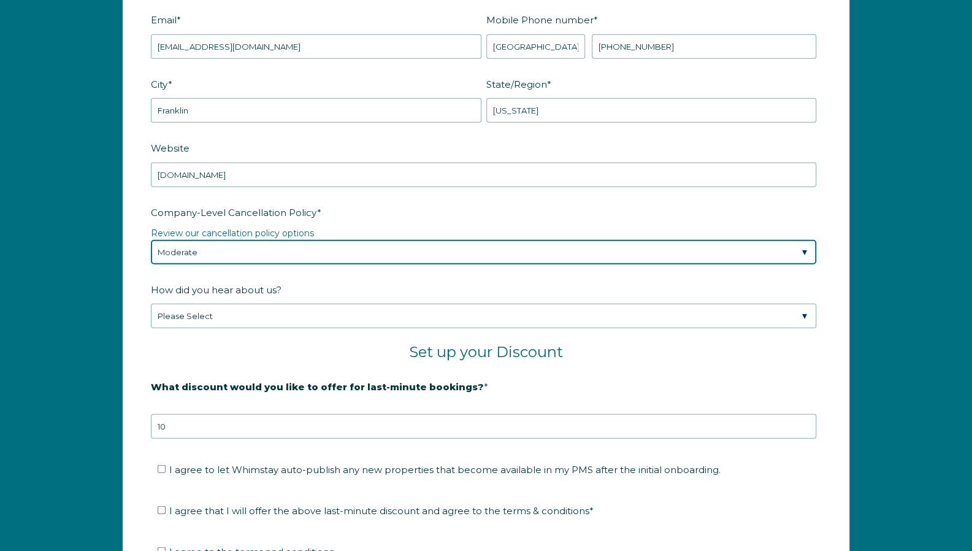
scroll to position [1798, 0]
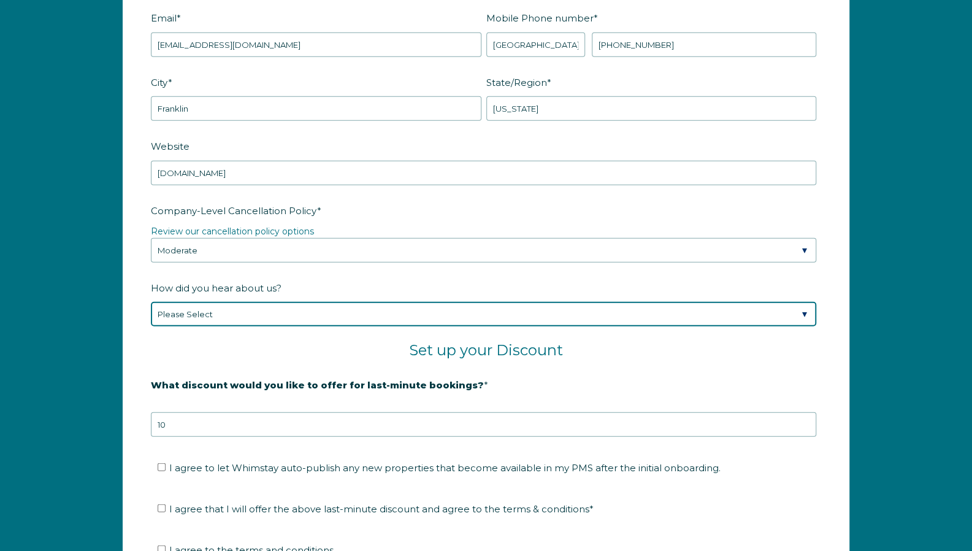
click at [286, 310] on select "Please Select Found Whimstay through a Google search Spoke to a Whimstay salesp…" at bounding box center [483, 314] width 665 height 25
select select "Podcast"
click at [151, 302] on select "Please Select Found Whimstay through a Google search Spoke to a Whimstay salesp…" at bounding box center [483, 314] width 665 height 25
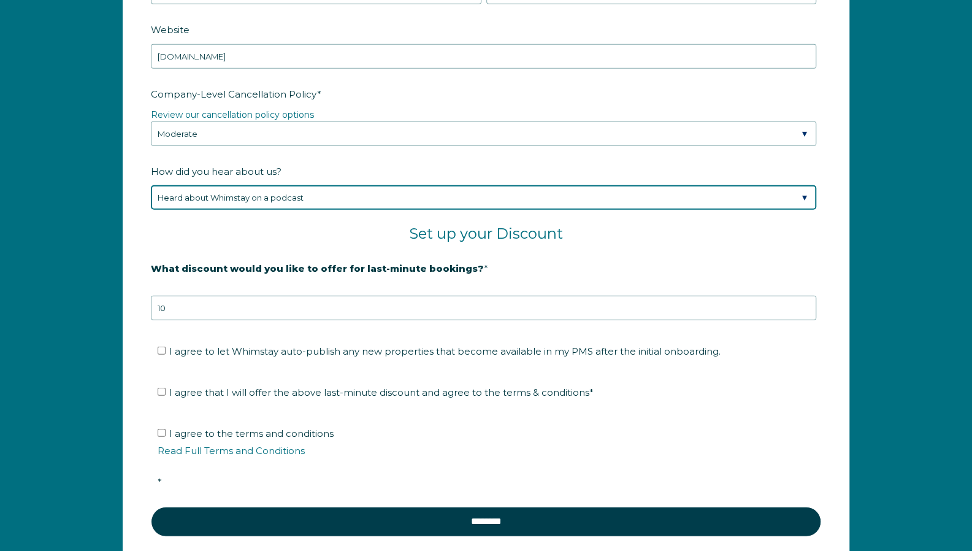
scroll to position [1921, 0]
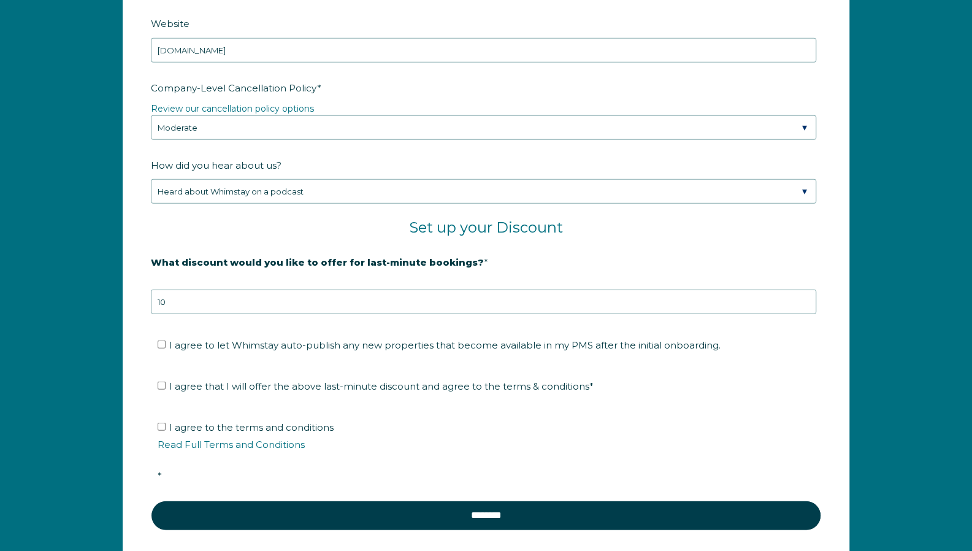
click at [166, 339] on label "I agree to let Whimstay auto-publish any new properties that become available i…" at bounding box center [439, 345] width 563 height 12
click at [166, 340] on input "I agree to let Whimstay auto-publish any new properties that become available i…" at bounding box center [162, 344] width 8 height 8
checkbox input "true"
click at [163, 385] on label "I agree that I will offer the above last-minute discount and agree to the terms…" at bounding box center [376, 386] width 436 height 12
click at [163, 385] on input "I agree that I will offer the above last-minute discount and agree to the terms…" at bounding box center [162, 385] width 8 height 8
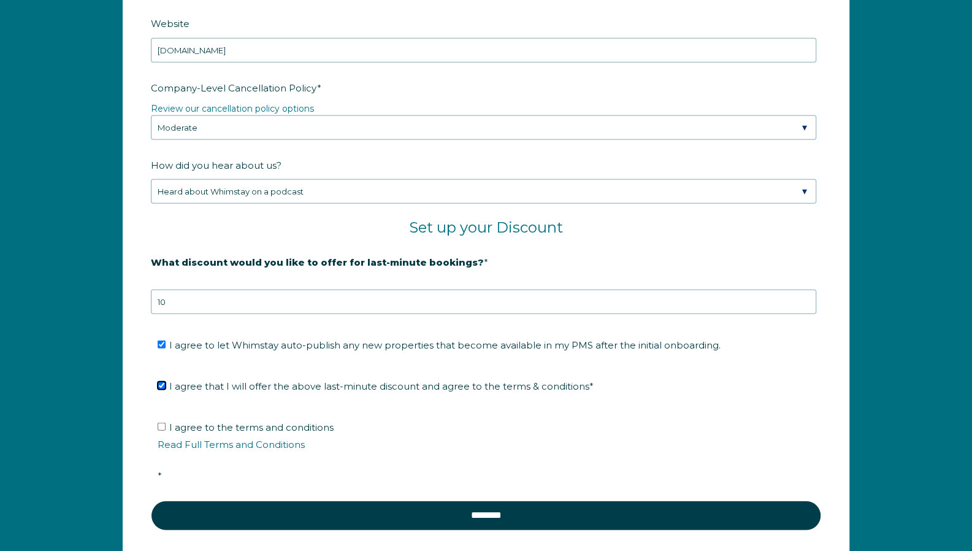
checkbox input "true"
click at [162, 427] on label "I agree to the terms and conditions Read Full Terms and Conditions *" at bounding box center [490, 451] width 665 height 60
click at [162, 427] on input "I agree to the terms and conditions Read Full Terms and Conditions *" at bounding box center [162, 426] width 8 height 8
checkbox input "true"
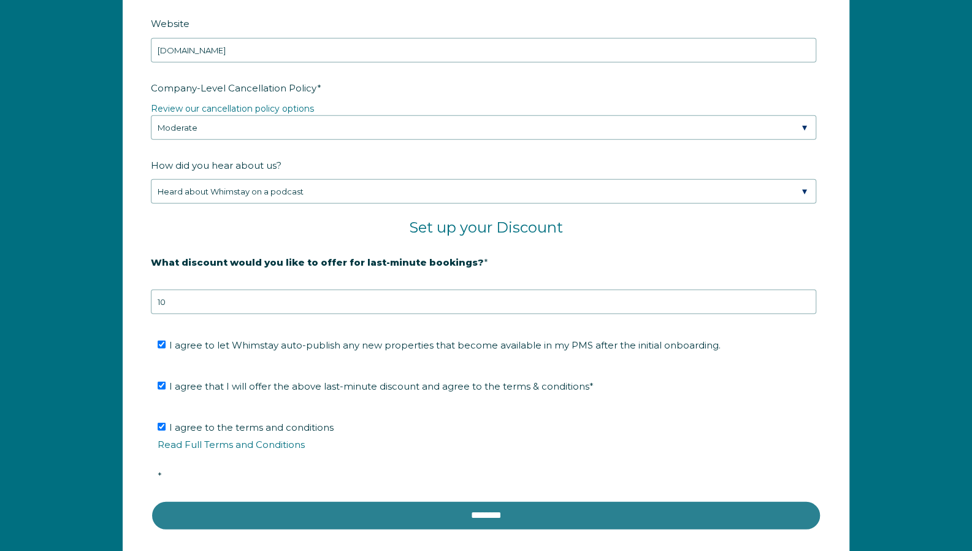
click at [353, 505] on input "********" at bounding box center [486, 514] width 670 height 29
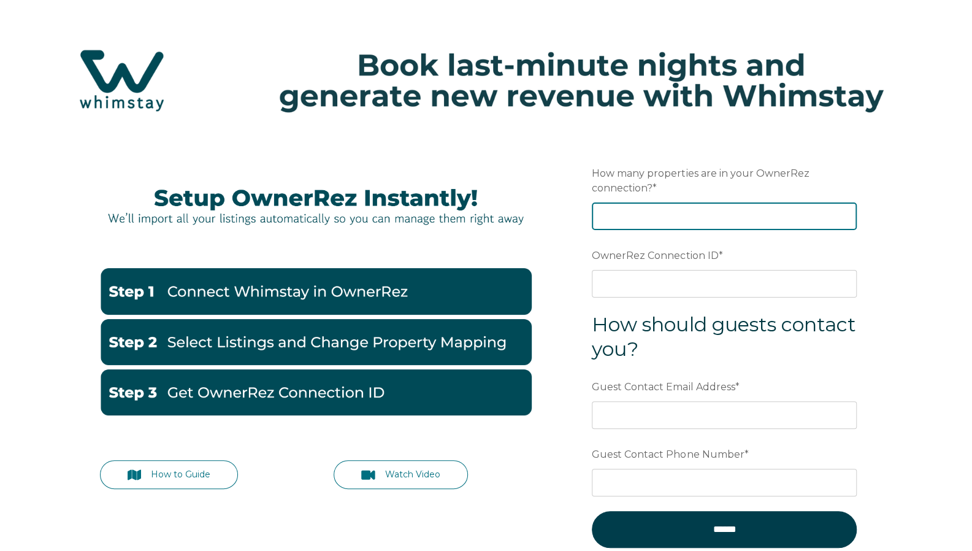
click at [708, 203] on input "How many properties are in your OwnerRez connection? *" at bounding box center [724, 215] width 265 height 27
click at [855, 216] on input "How many properties are in your OwnerRez connection? *" at bounding box center [724, 215] width 265 height 27
type input "1"
click at [845, 215] on input "1" at bounding box center [724, 215] width 265 height 27
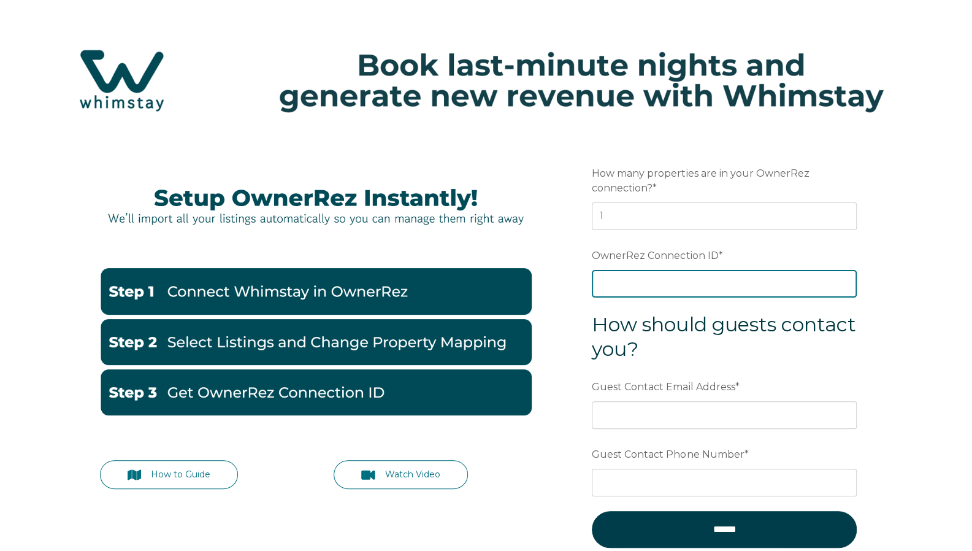
click at [678, 284] on input "OwnerRez Connection ID *" at bounding box center [724, 283] width 265 height 27
paste input "ora7ccddffa2x"
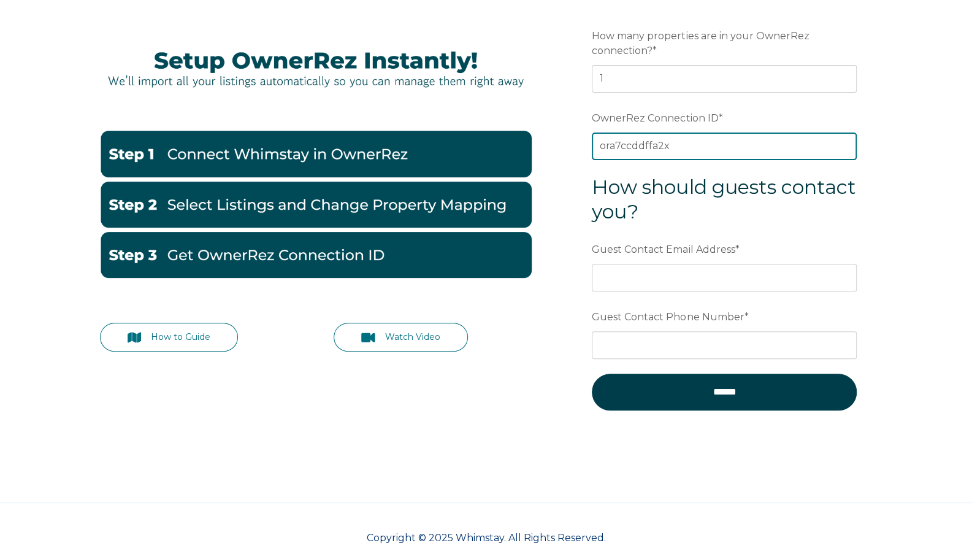
scroll to position [140, 0]
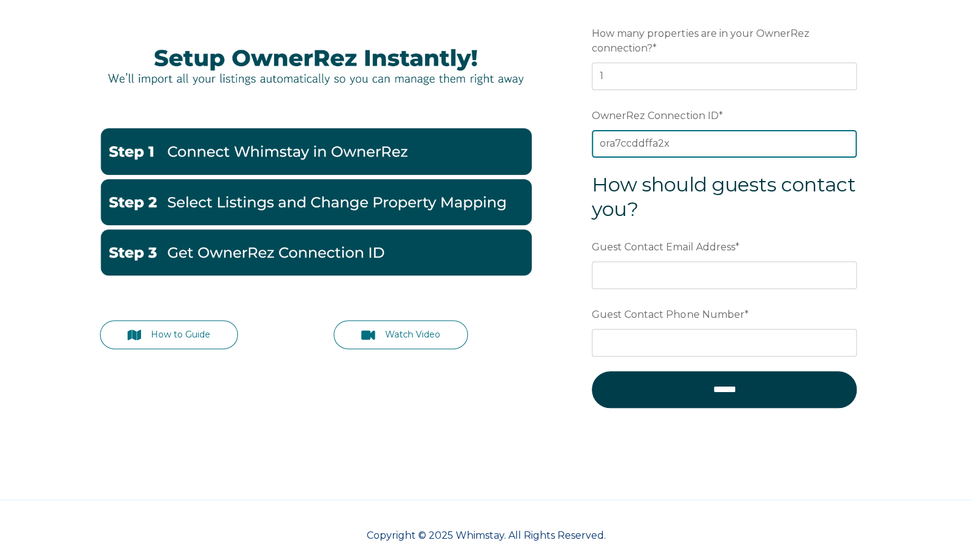
type input "ora7ccddffa2x"
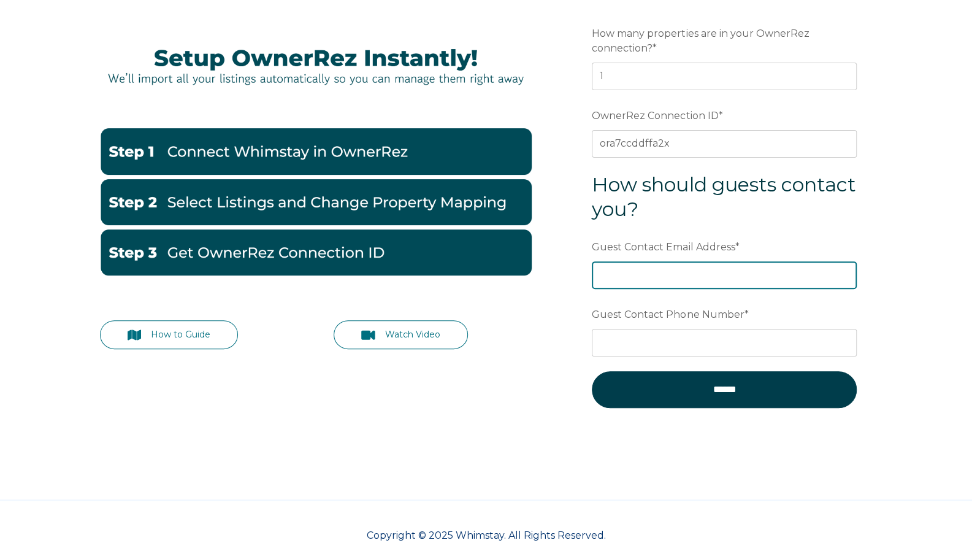
click at [654, 280] on input "Guest Contact Email Address *" at bounding box center [724, 274] width 265 height 27
type input "[EMAIL_ADDRESS][DOMAIN_NAME]"
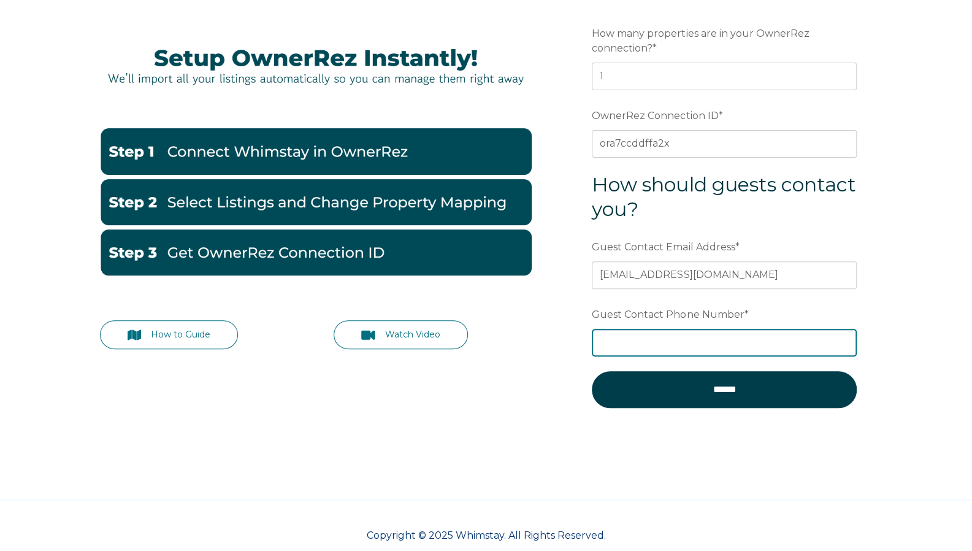
click at [666, 338] on input "Guest Contact Phone Number *" at bounding box center [724, 342] width 265 height 27
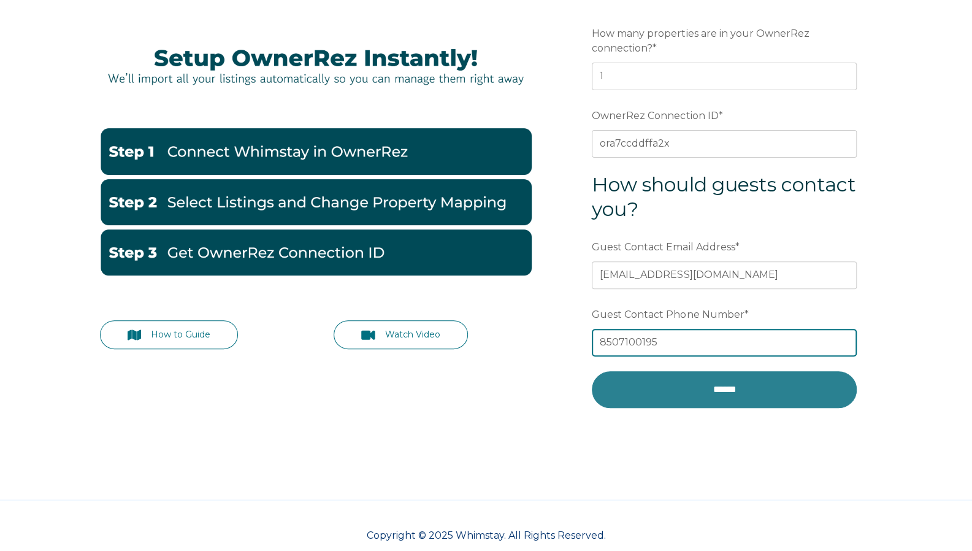
type input "8507100195"
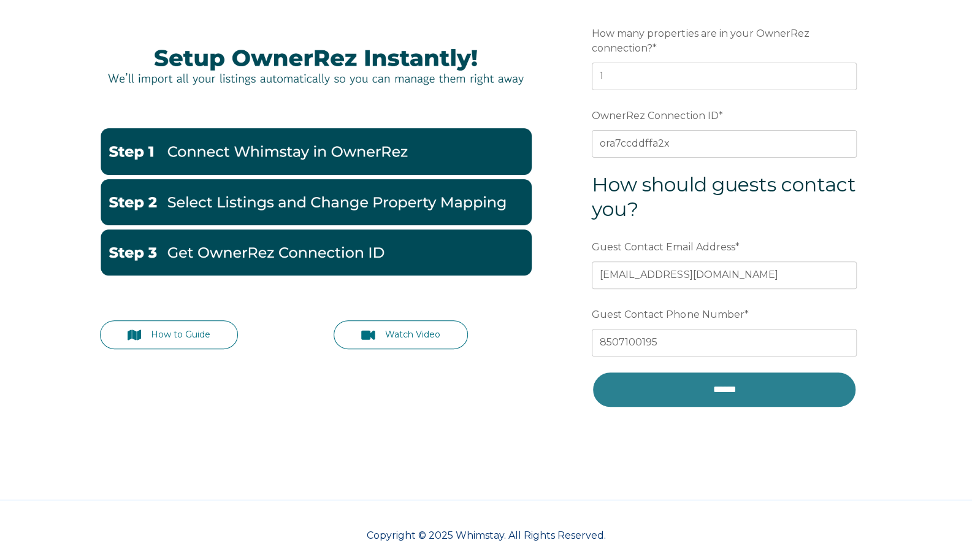
click at [680, 373] on input "******" at bounding box center [724, 389] width 265 height 37
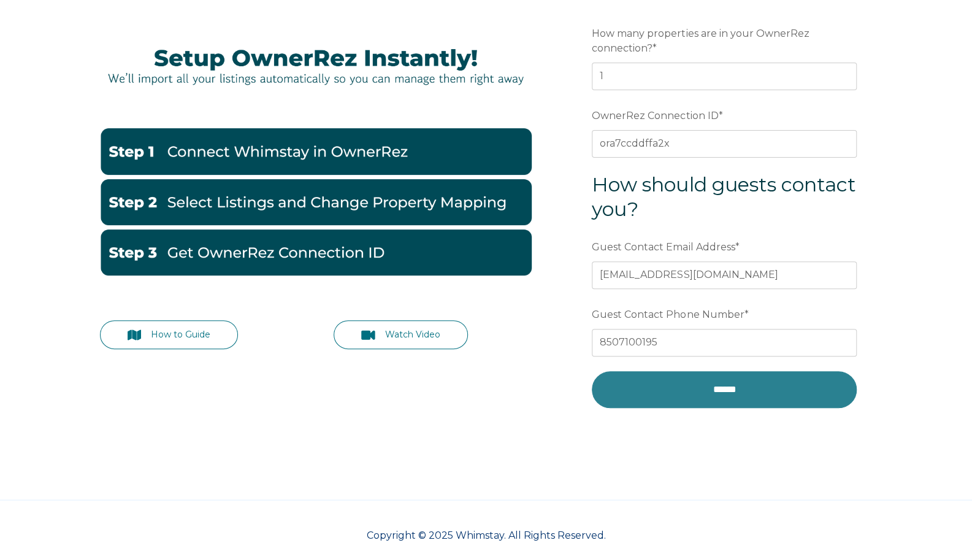
scroll to position [139, 0]
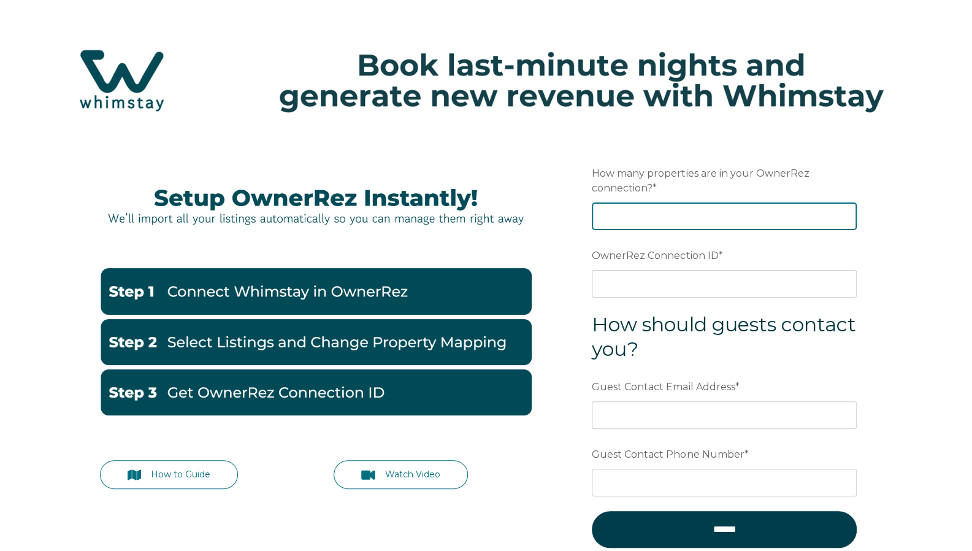
click at [670, 218] on input "How many properties are in your OwnerRez connection? *" at bounding box center [724, 215] width 265 height 27
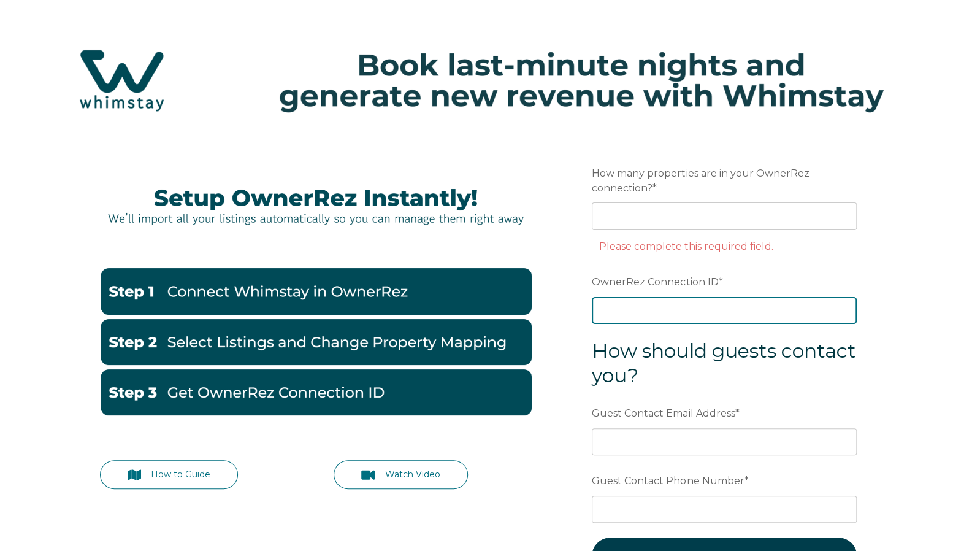
drag, startPoint x: 670, startPoint y: 218, endPoint x: 645, endPoint y: 273, distance: 60.4
click at [645, 273] on div "OwnerRez Connection ID *" at bounding box center [724, 297] width 265 height 53
drag, startPoint x: 629, startPoint y: 300, endPoint x: 650, endPoint y: 312, distance: 24.4
paste input "ora7ccddffa2x"
type input "ora7ccddffa2x"
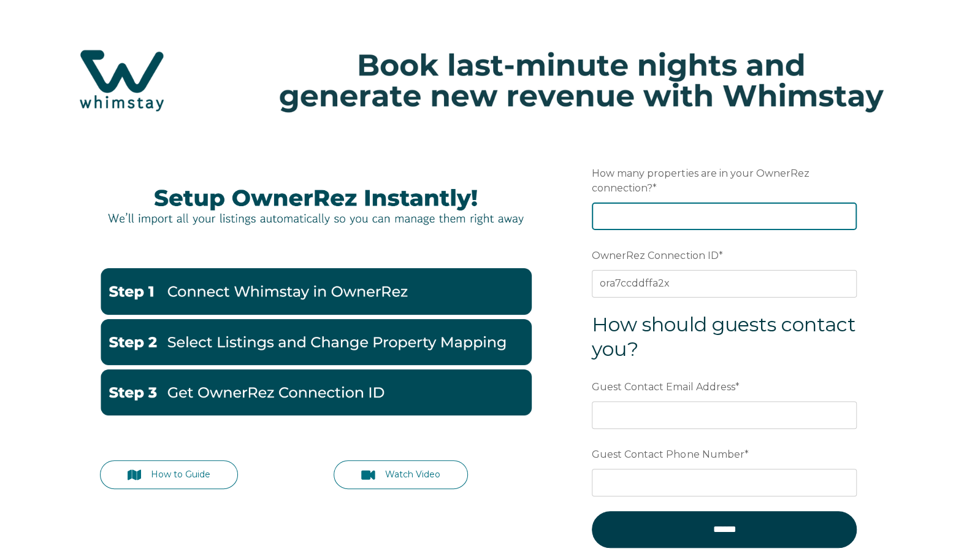
click at [638, 212] on input "How many properties are in your OwnerRez connection? *" at bounding box center [724, 215] width 265 height 27
click at [840, 221] on input "-1" at bounding box center [724, 215] width 265 height 27
click at [843, 208] on input "-1" at bounding box center [724, 215] width 265 height 27
click at [844, 214] on input "0" at bounding box center [724, 215] width 265 height 27
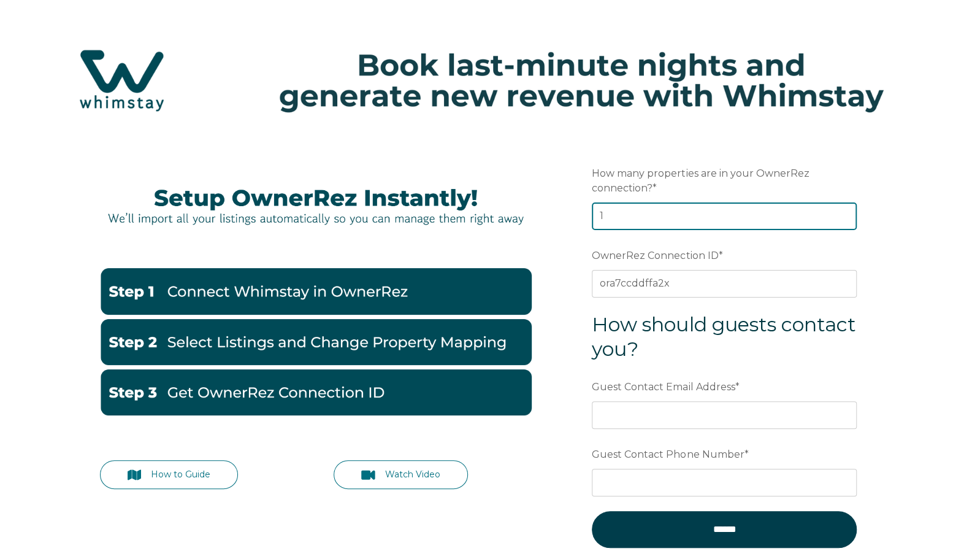
type input "1"
click at [844, 214] on input "1" at bounding box center [724, 215] width 265 height 27
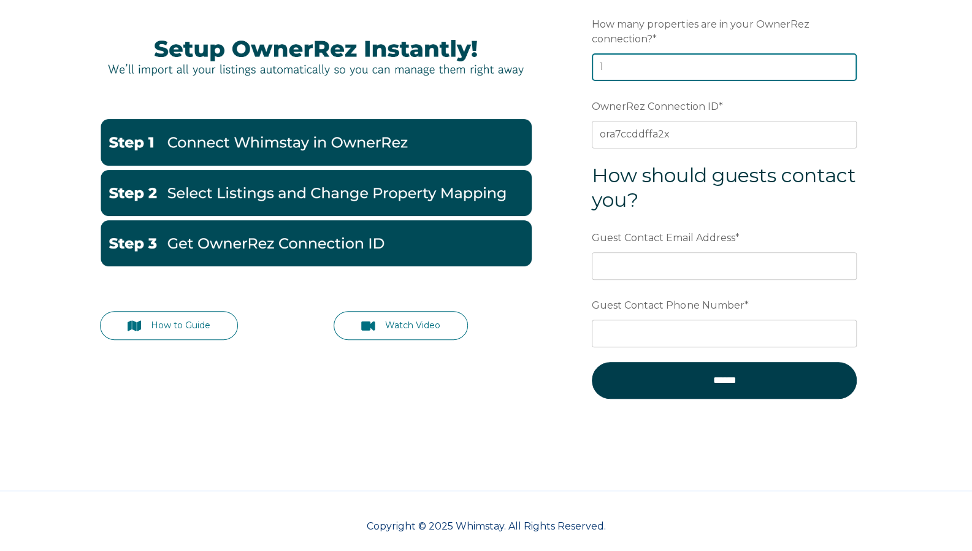
scroll to position [150, 0]
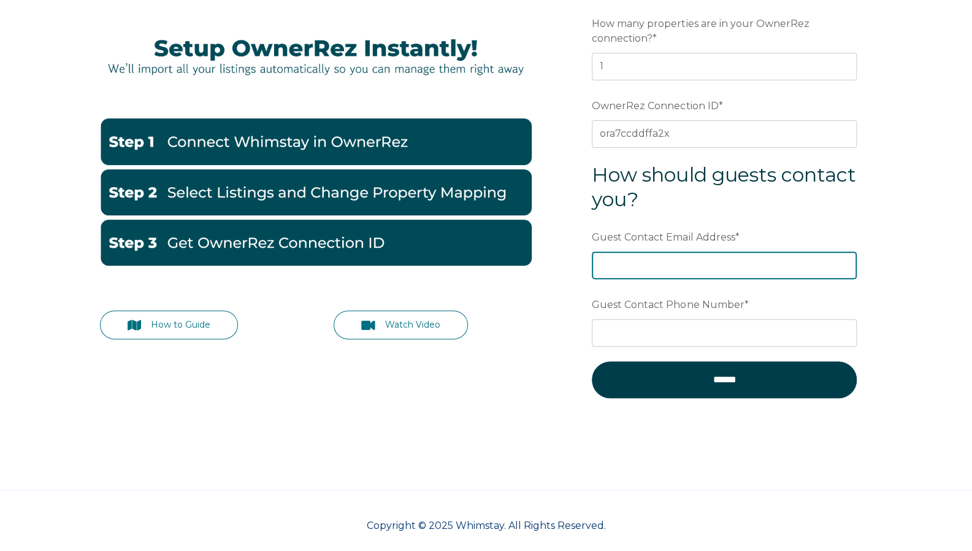
click at [683, 269] on input "Guest Contact Email Address *" at bounding box center [724, 264] width 265 height 27
type input "[EMAIL_ADDRESS][DOMAIN_NAME]"
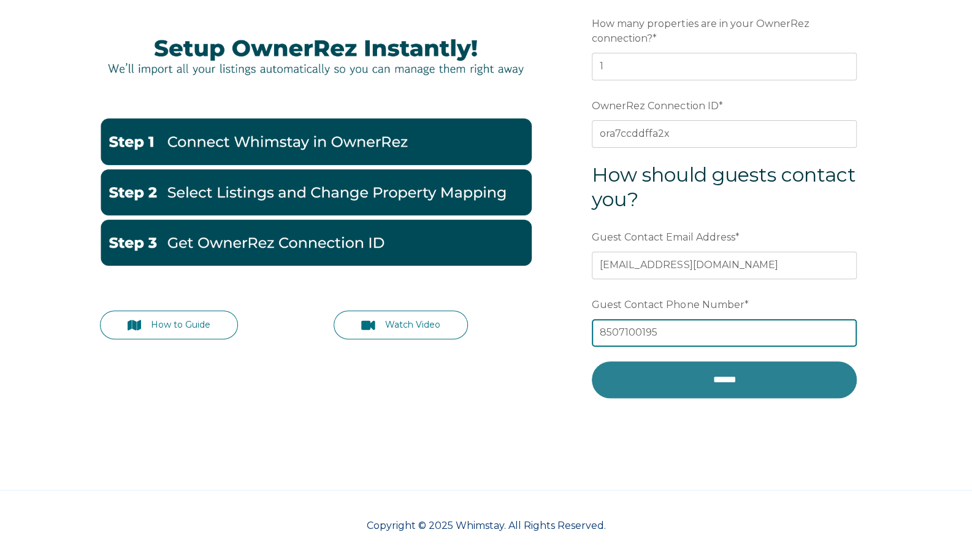
type input "8507100195"
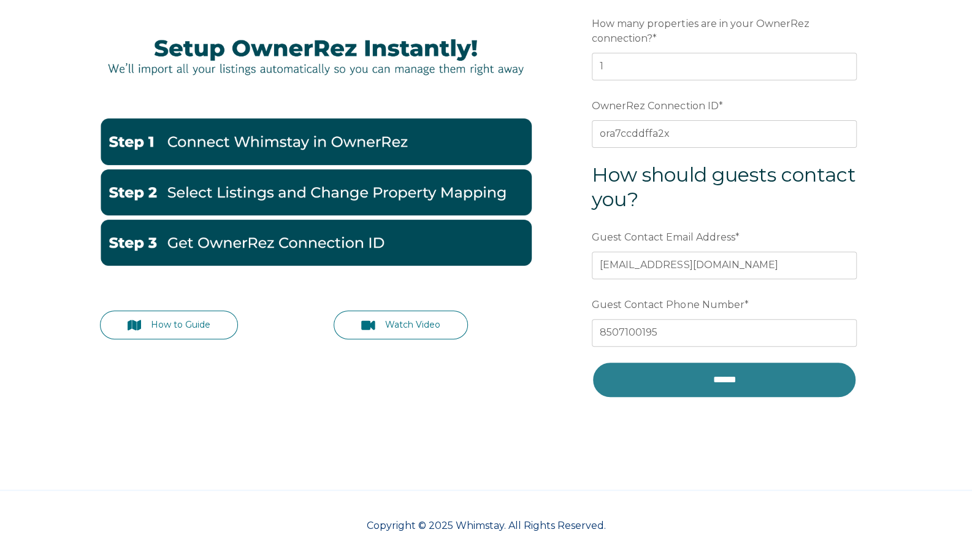
click at [735, 373] on input "******" at bounding box center [724, 379] width 265 height 37
